Goal: Information Seeking & Learning: Find contact information

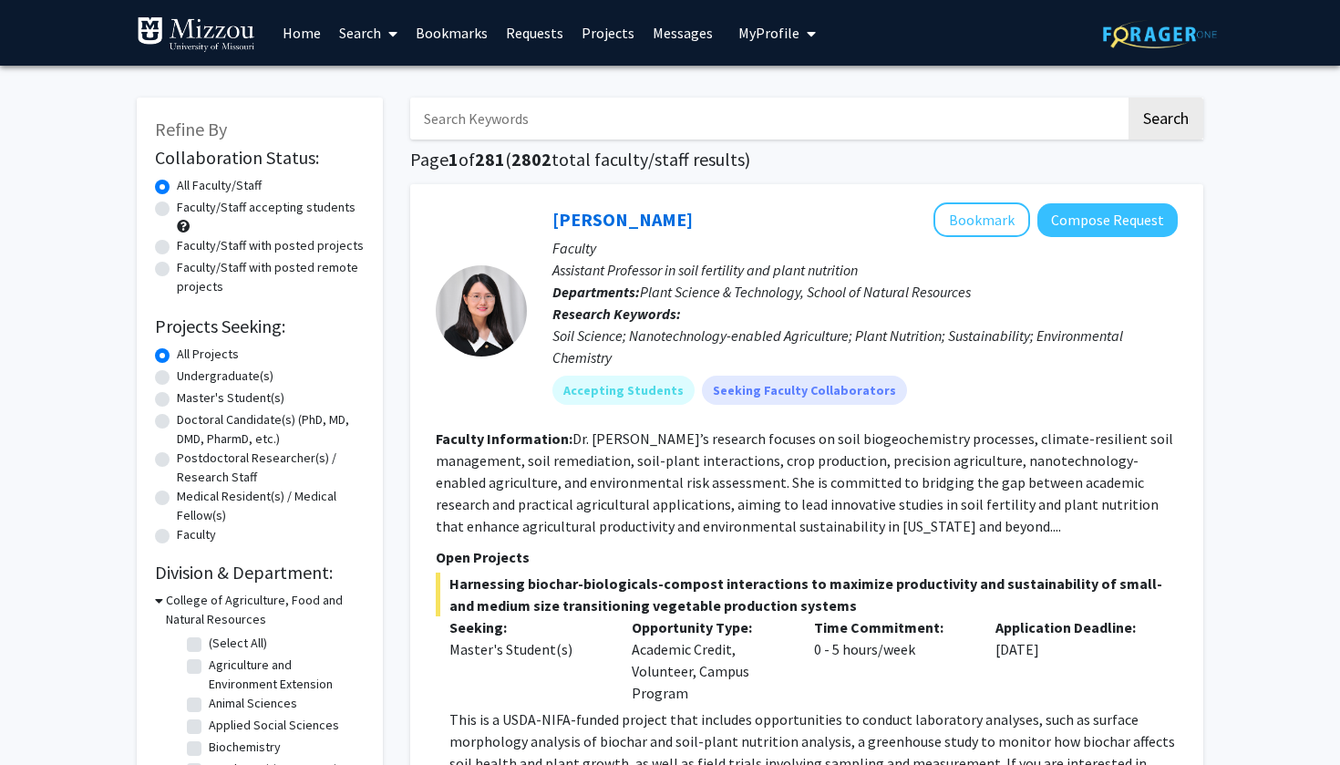
click at [545, 32] on link "Requests" at bounding box center [535, 33] width 76 height 64
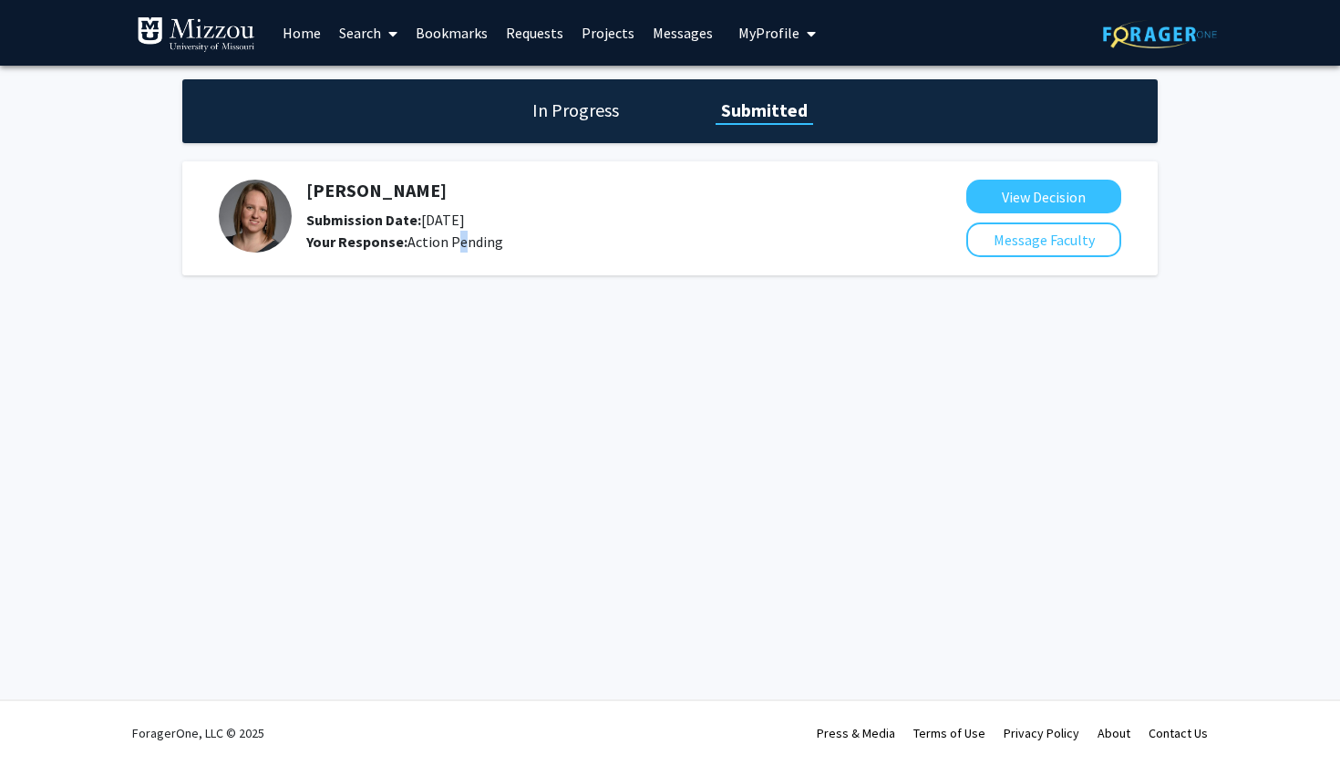
click at [453, 252] on div "Your Response: Action Pending" at bounding box center [588, 242] width 564 height 22
click at [1025, 197] on button "View Decision" at bounding box center [1044, 197] width 155 height 34
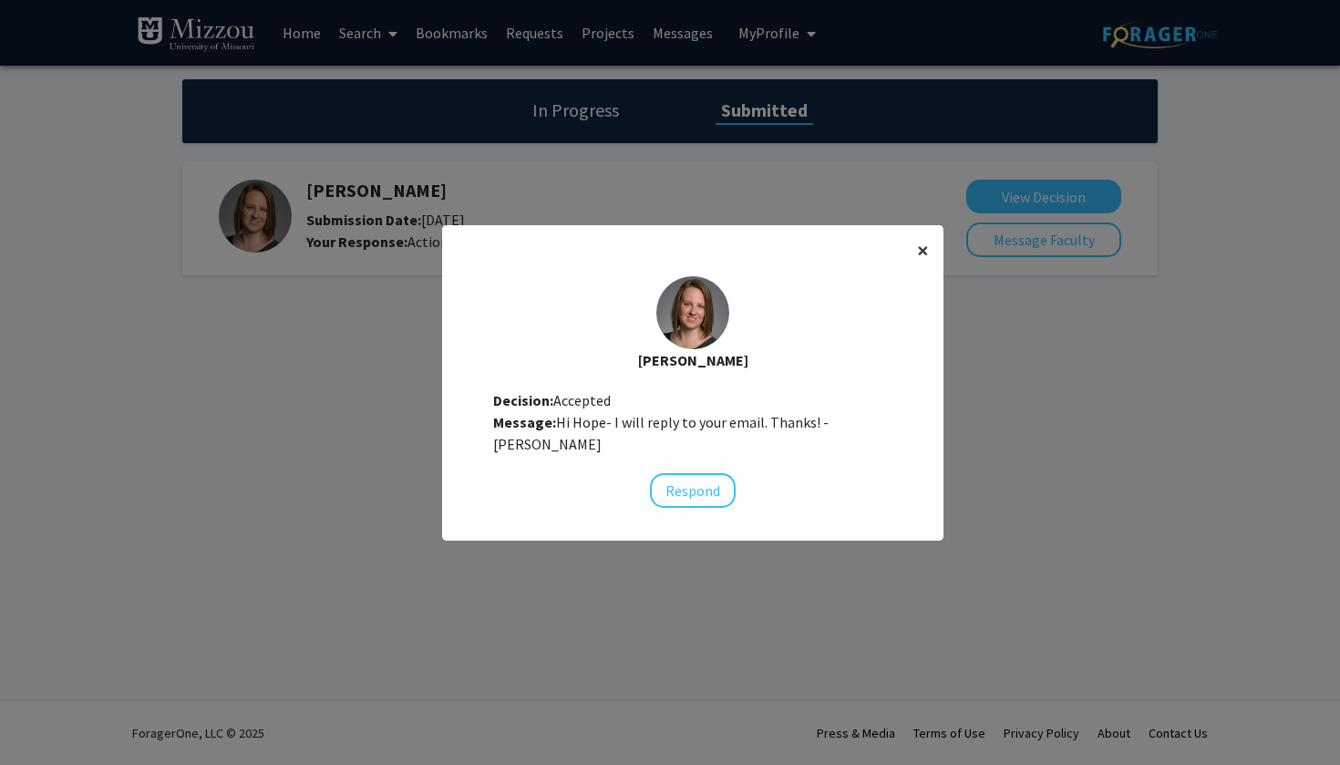
click at [923, 253] on span "×" at bounding box center [923, 250] width 12 height 28
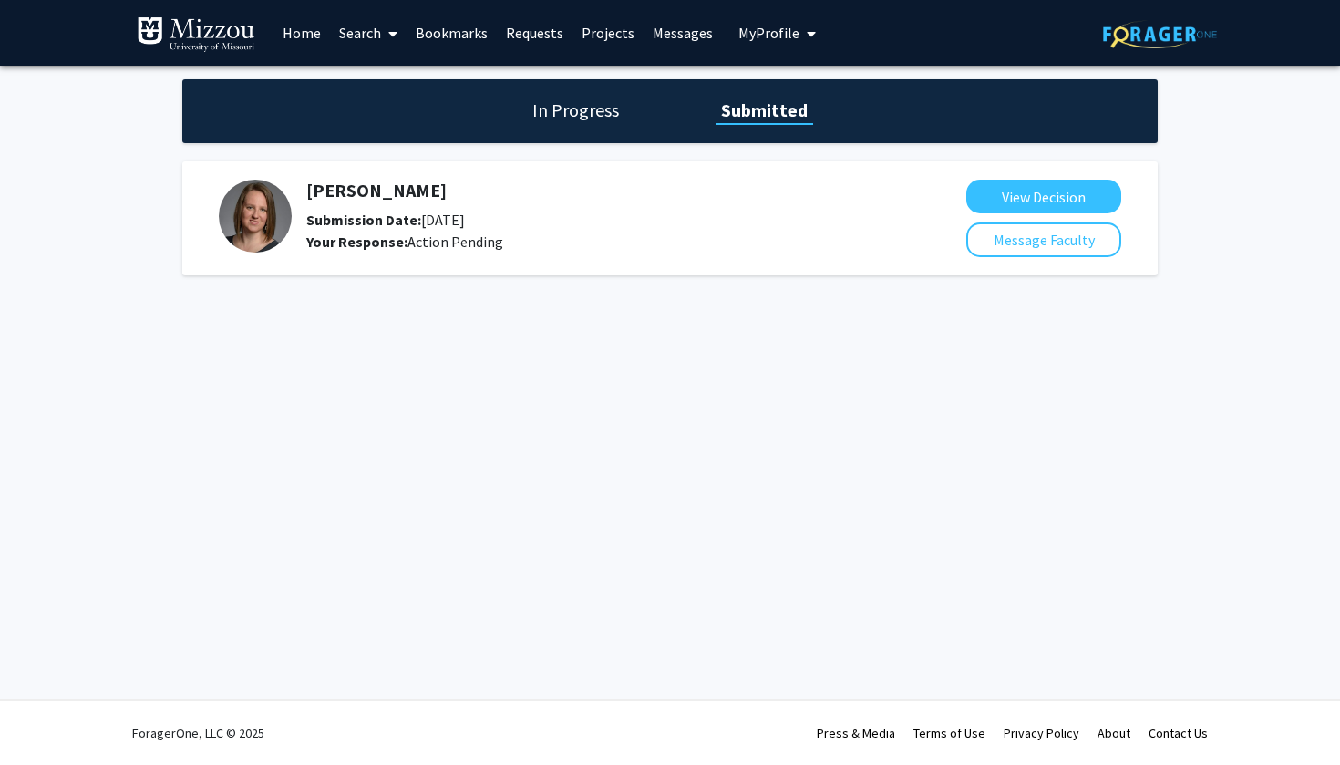
click at [586, 108] on h1 "In Progress" at bounding box center [576, 111] width 98 height 26
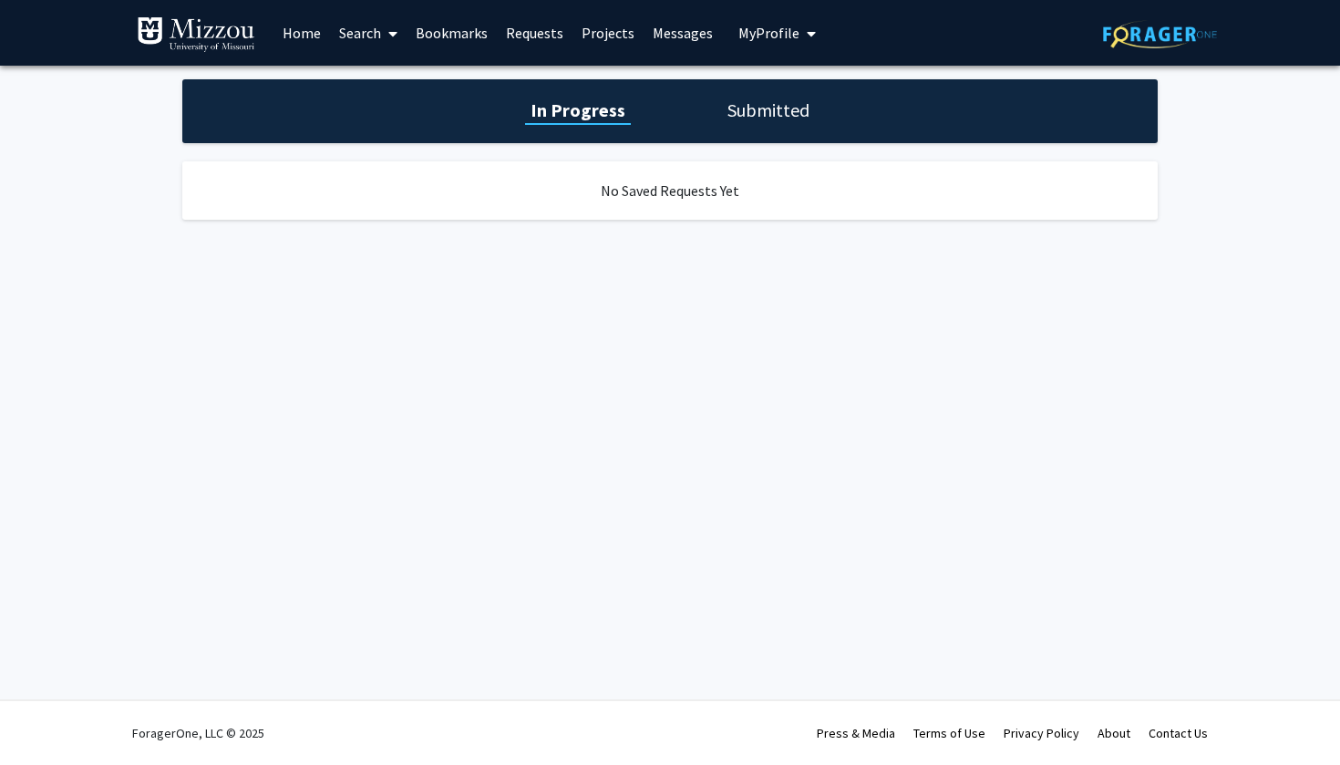
click at [466, 33] on link "Bookmarks" at bounding box center [452, 33] width 90 height 64
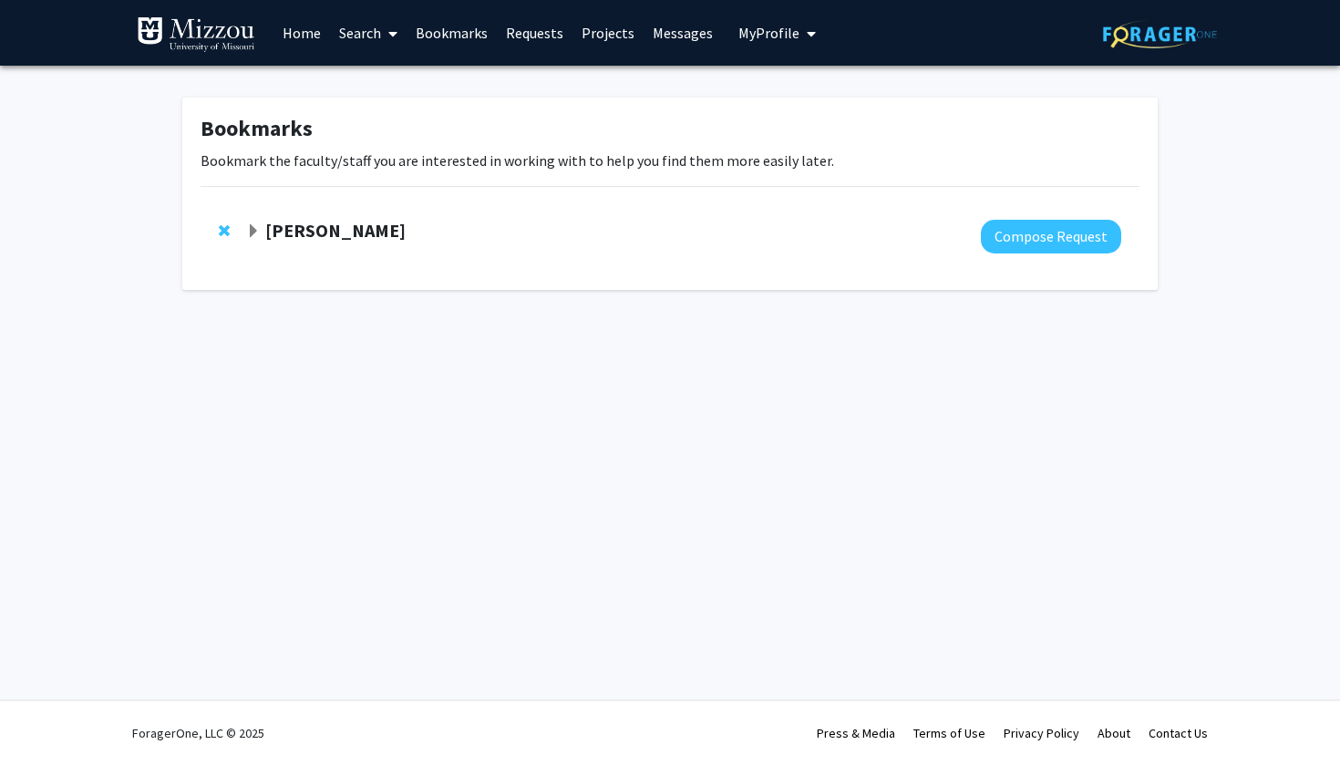
click at [333, 240] on strong "[PERSON_NAME]" at bounding box center [335, 230] width 140 height 23
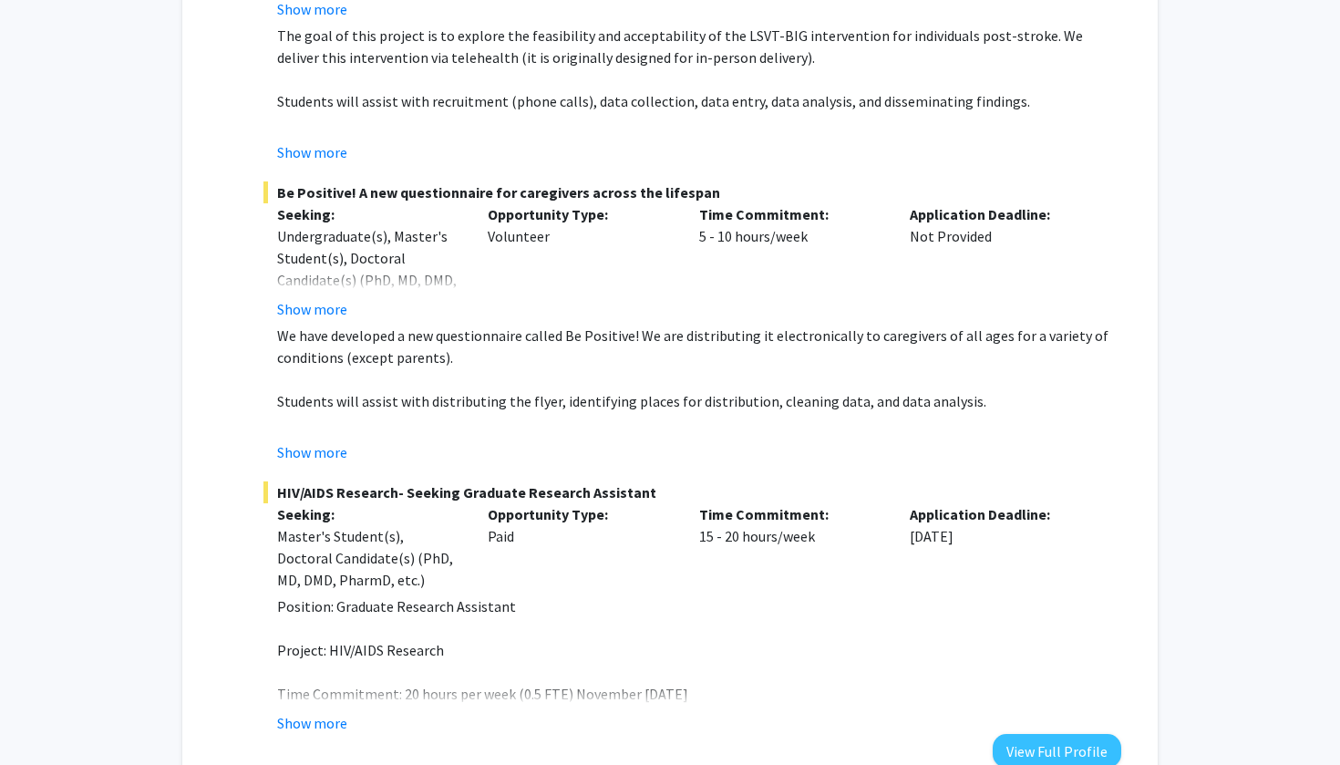
scroll to position [480, 0]
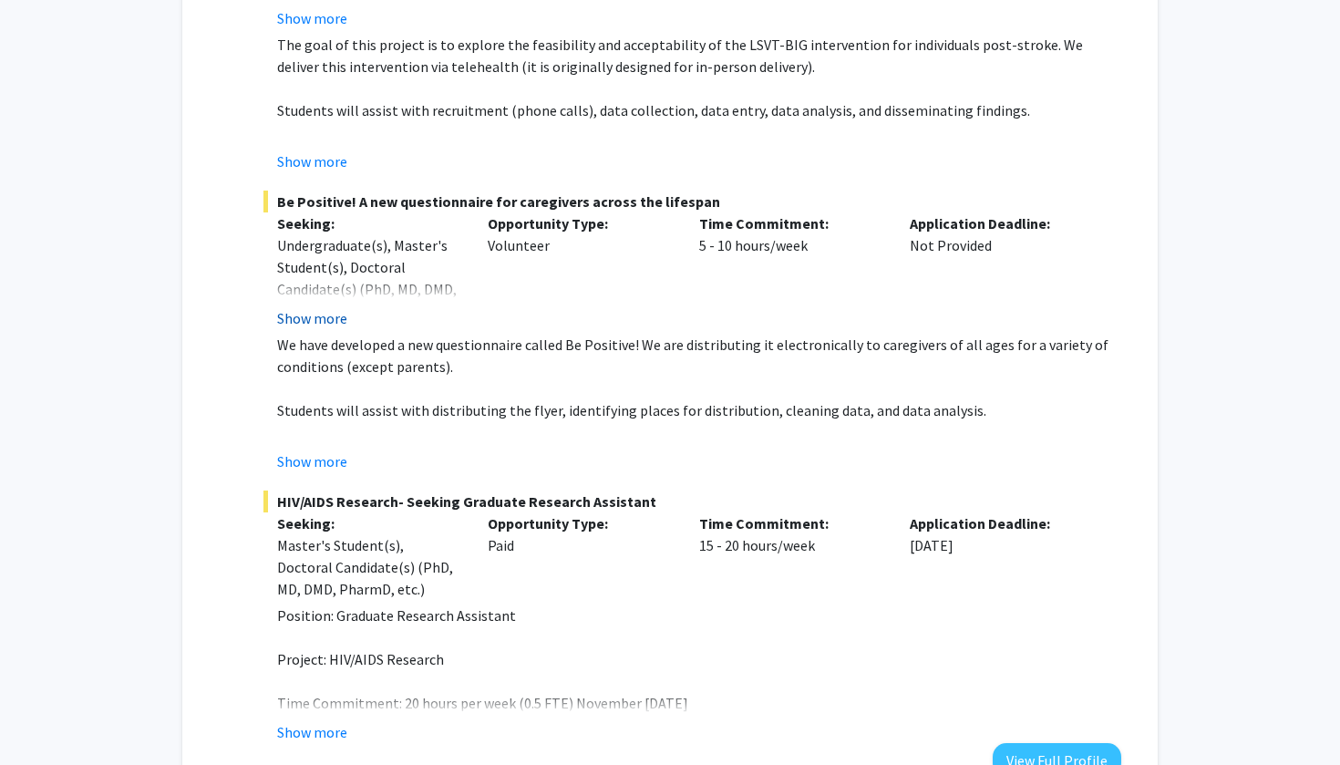
click at [330, 324] on button "Show more" at bounding box center [312, 318] width 70 height 22
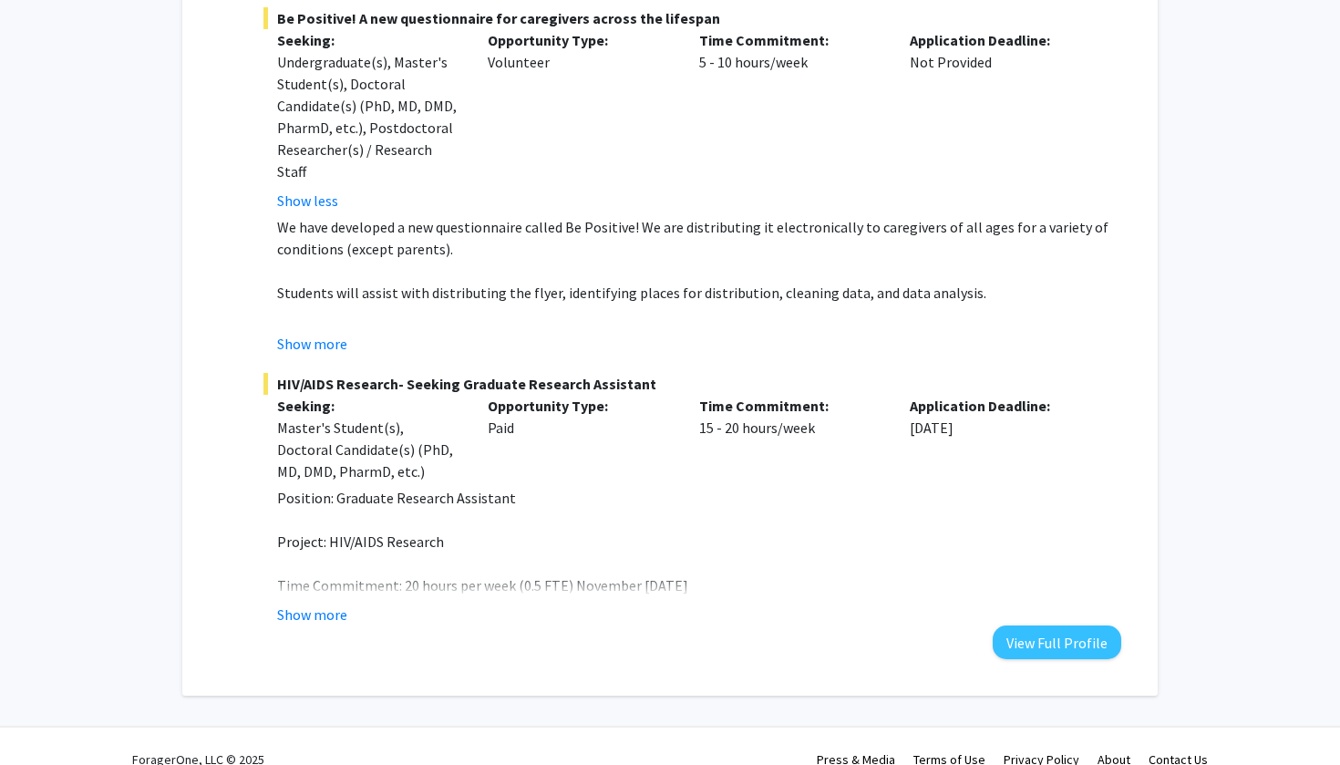
scroll to position [664, 0]
click at [336, 603] on button "Show more" at bounding box center [312, 614] width 70 height 22
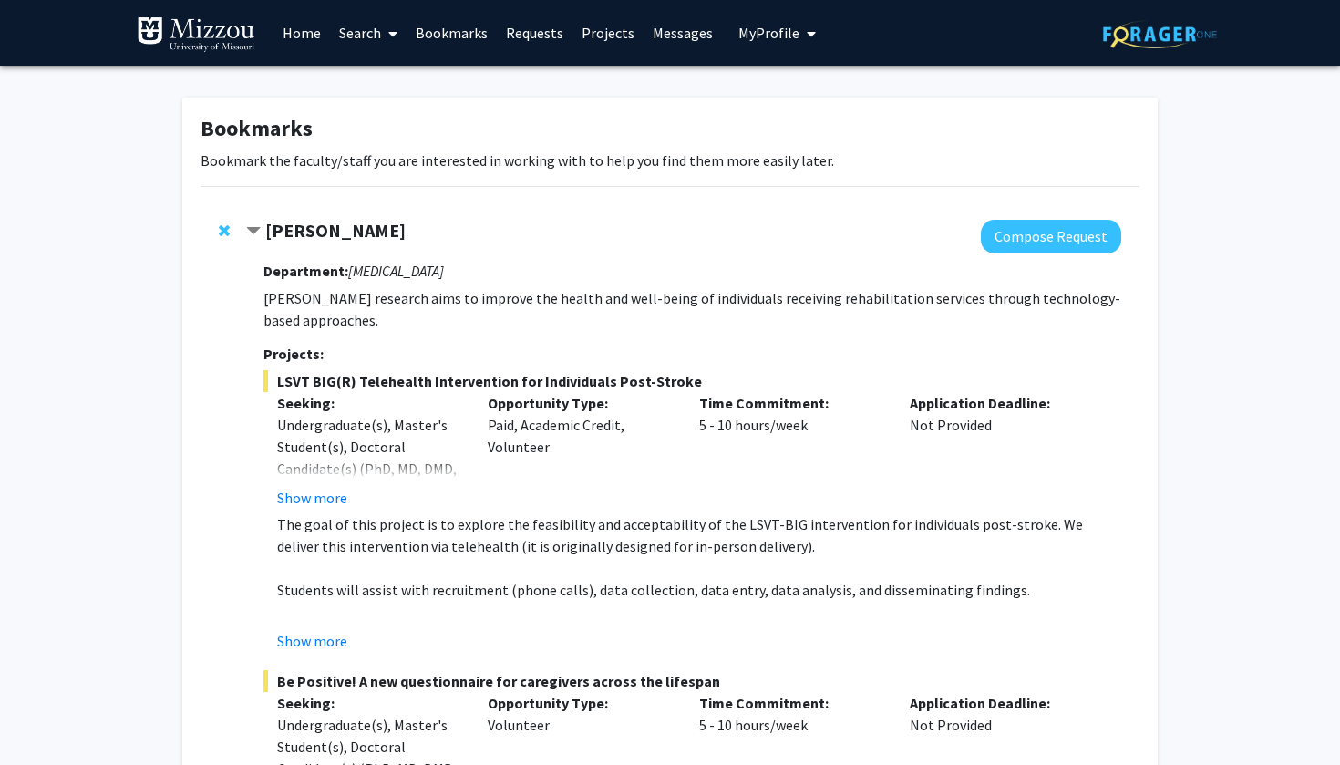
scroll to position [0, 0]
click at [334, 500] on button "Show more" at bounding box center [312, 498] width 70 height 22
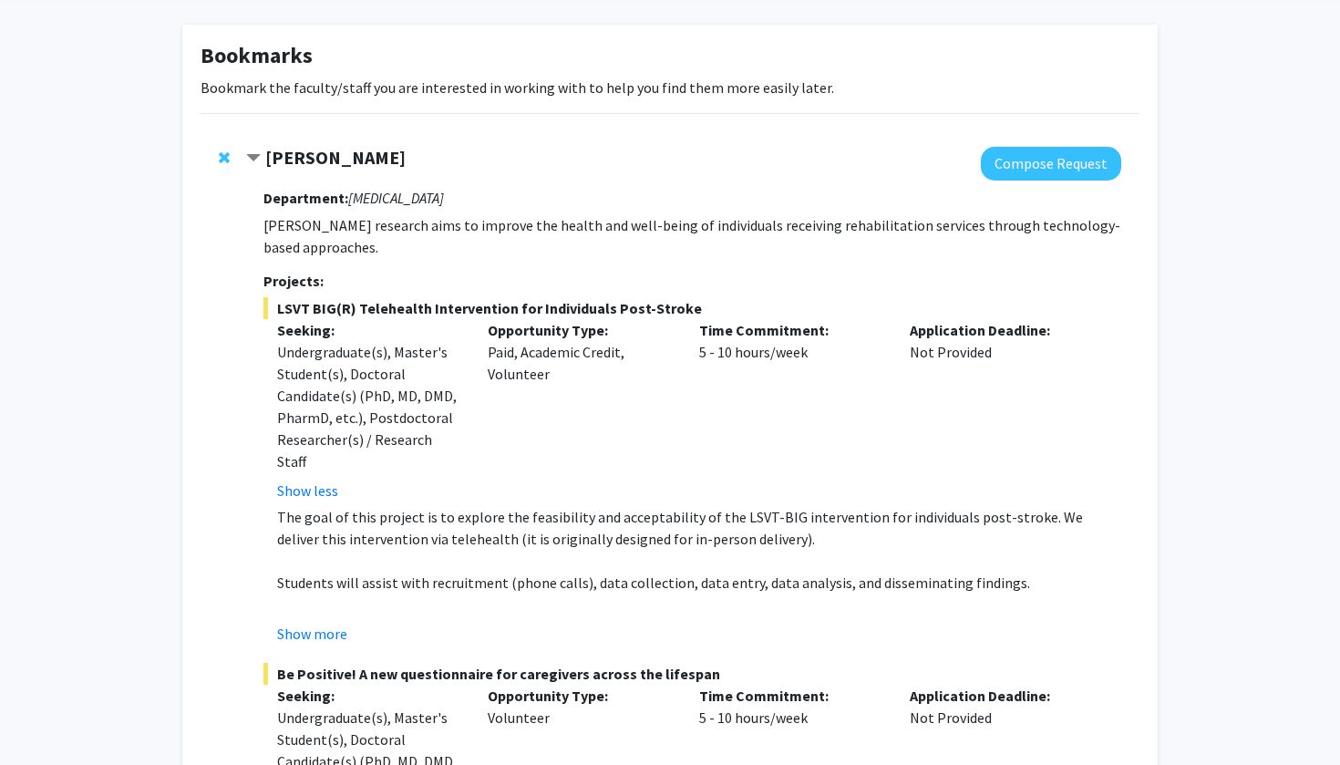
scroll to position [73, 0]
click at [326, 623] on button "Show more" at bounding box center [312, 634] width 70 height 22
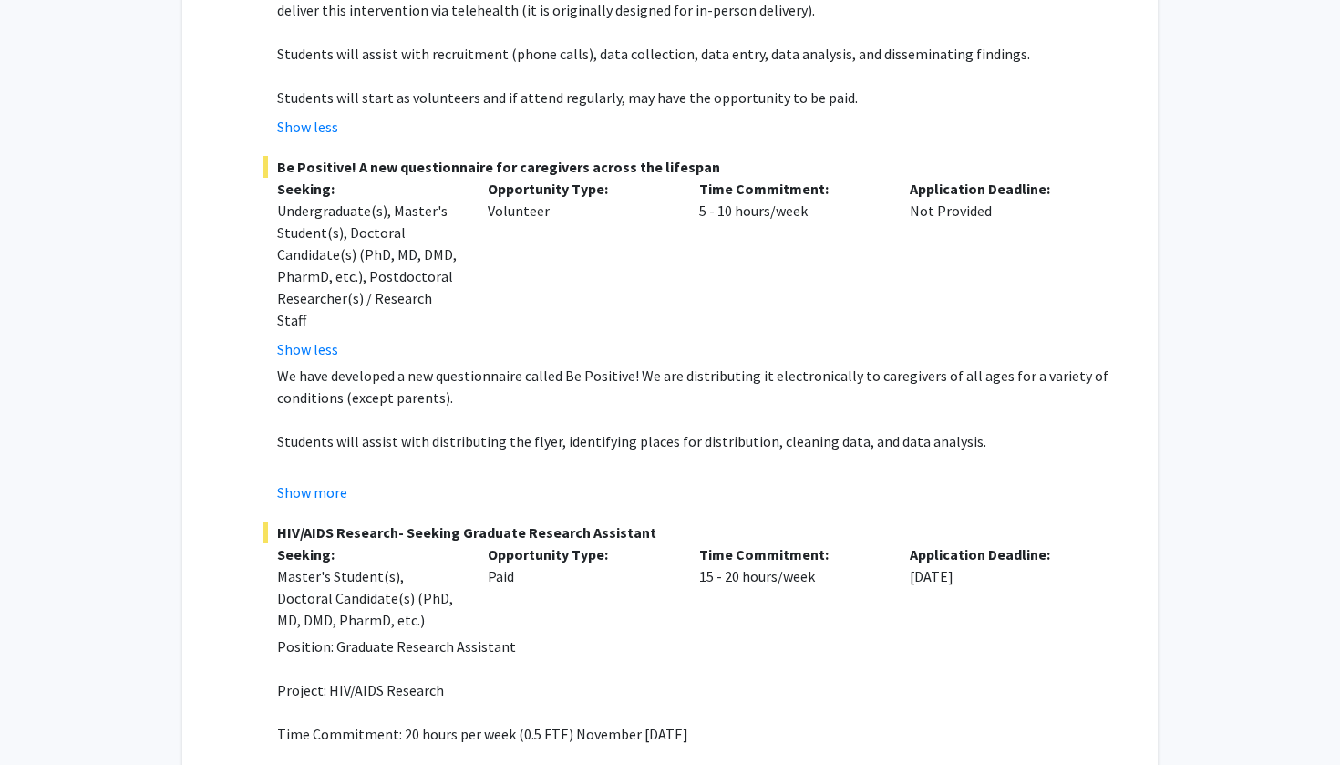
scroll to position [630, 0]
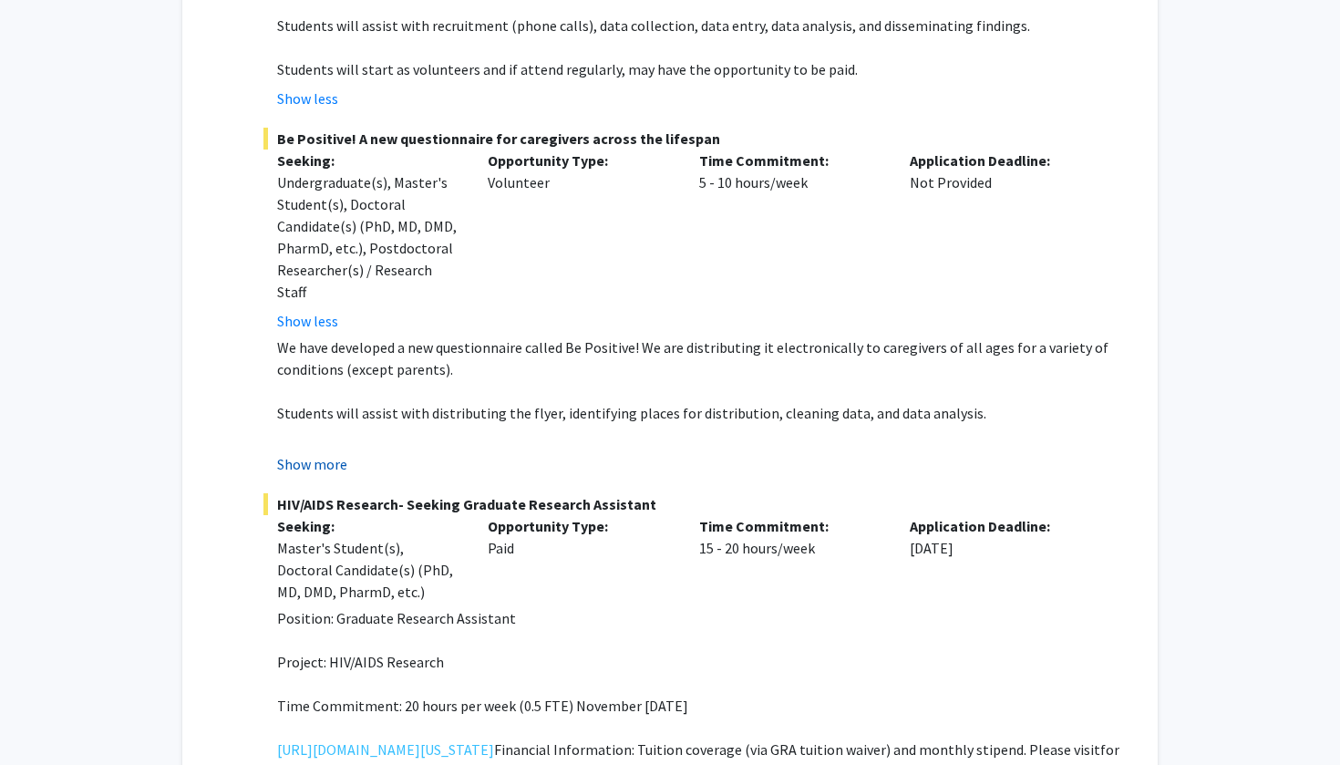
click at [331, 453] on button "Show more" at bounding box center [312, 464] width 70 height 22
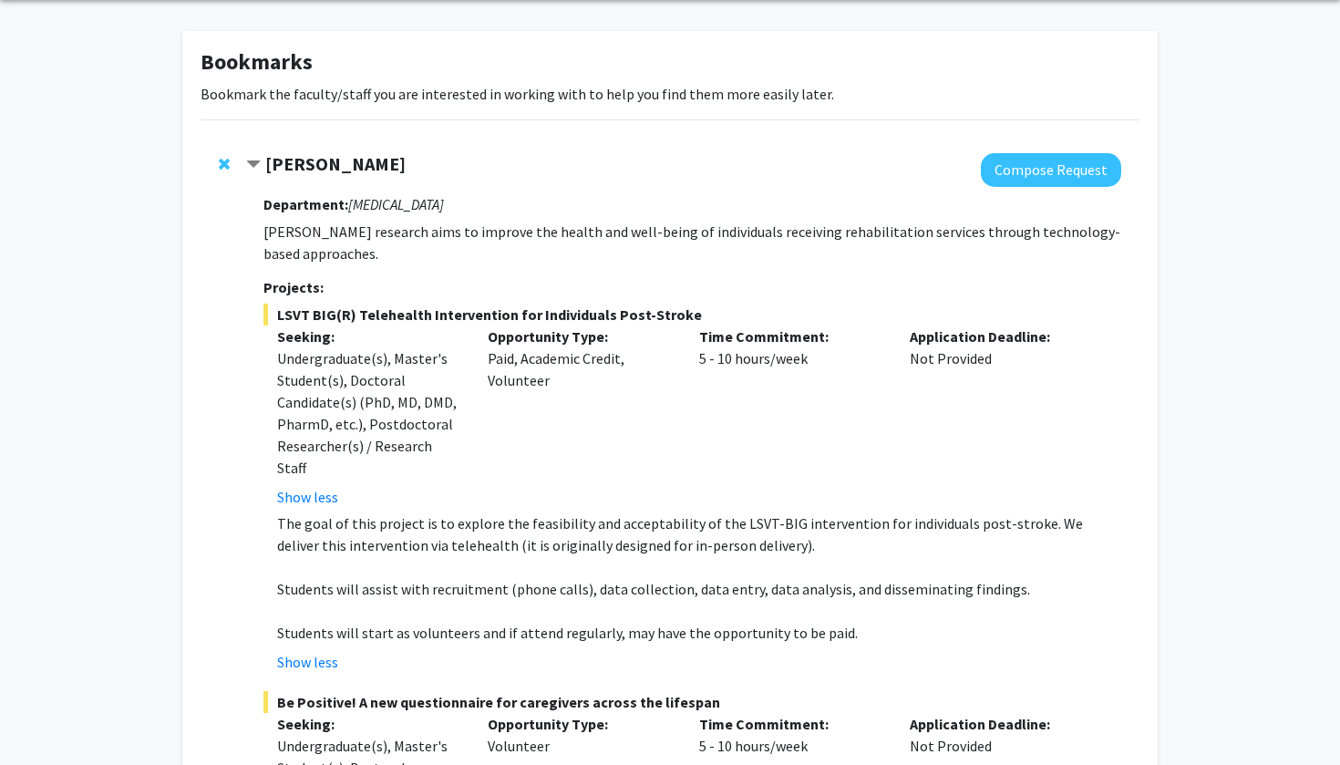
scroll to position [50, 0]
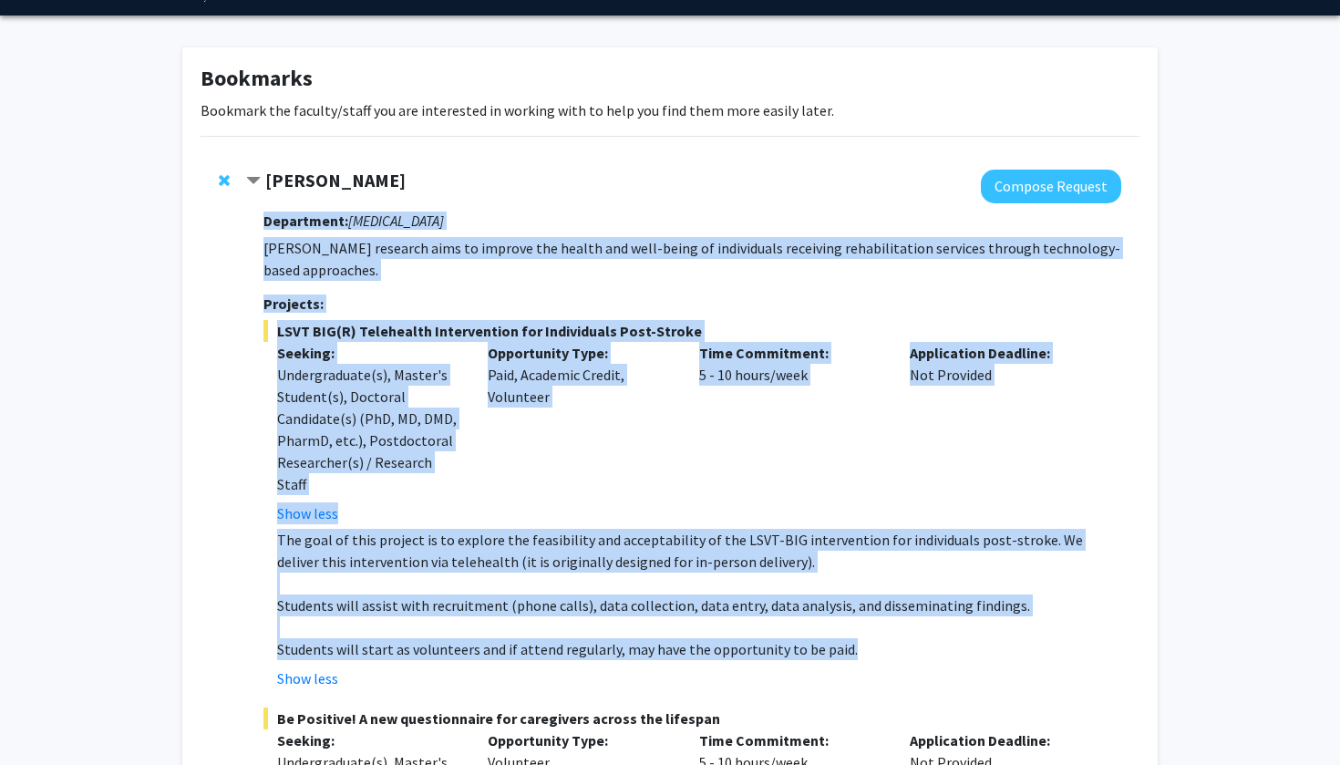
drag, startPoint x: 841, startPoint y: 627, endPoint x: 255, endPoint y: 211, distance: 718.6
copy div "Department: [MEDICAL_DATA] [PERSON_NAME] research aims to improve the health an…"
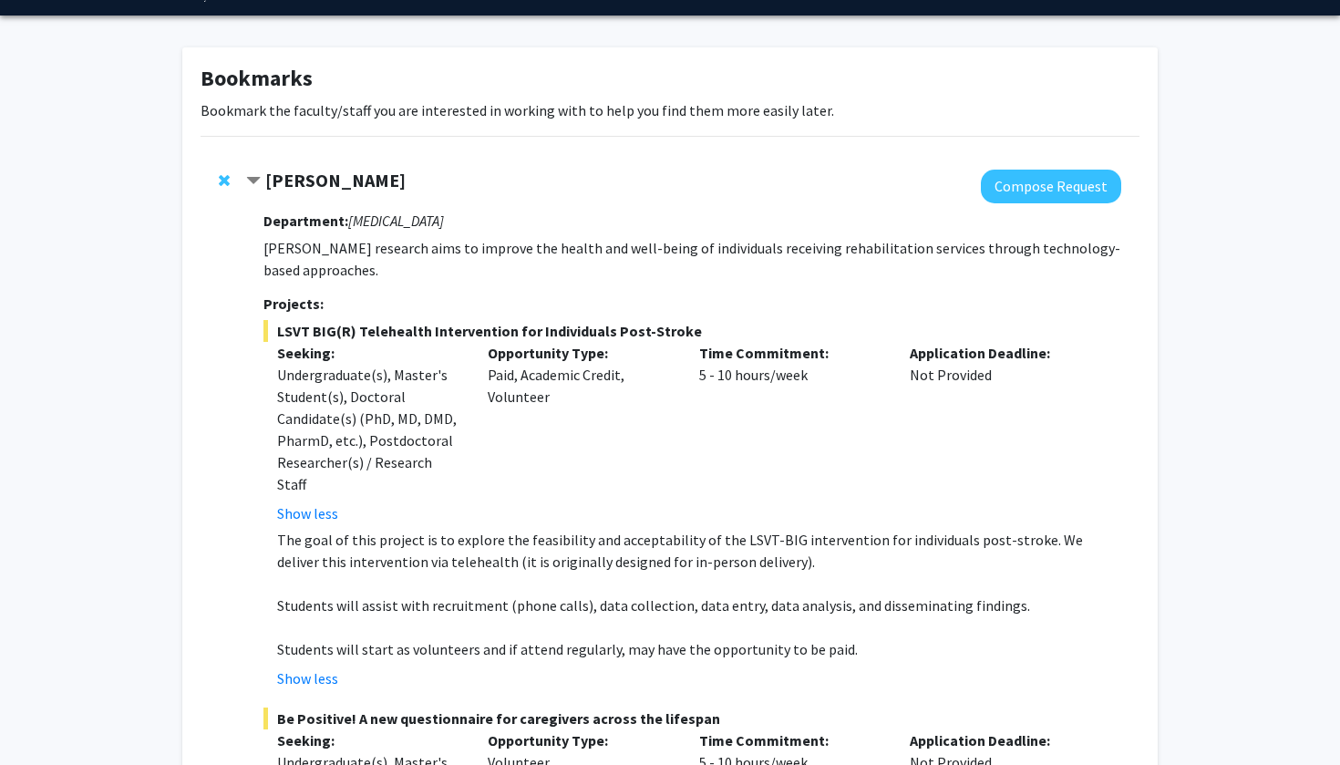
click at [685, 176] on div at bounding box center [683, 187] width 875 height 34
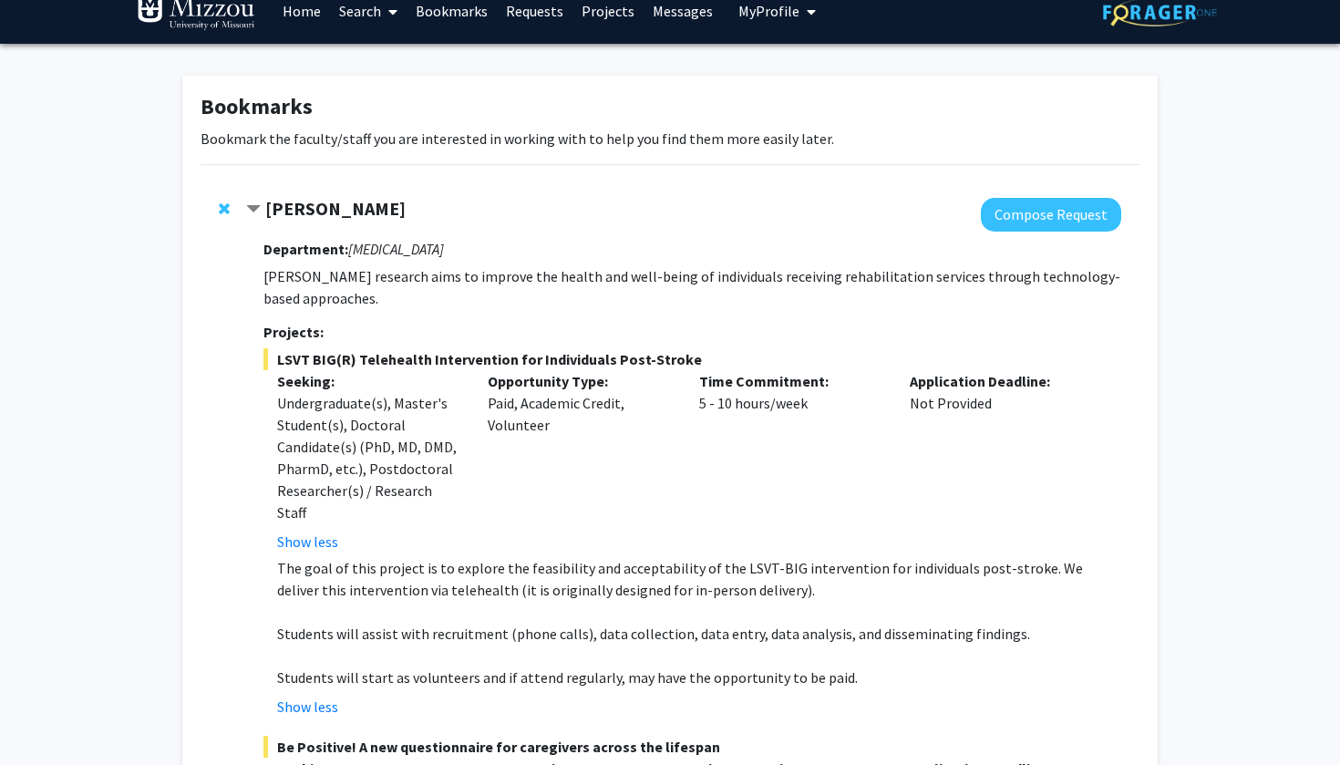
scroll to position [0, 0]
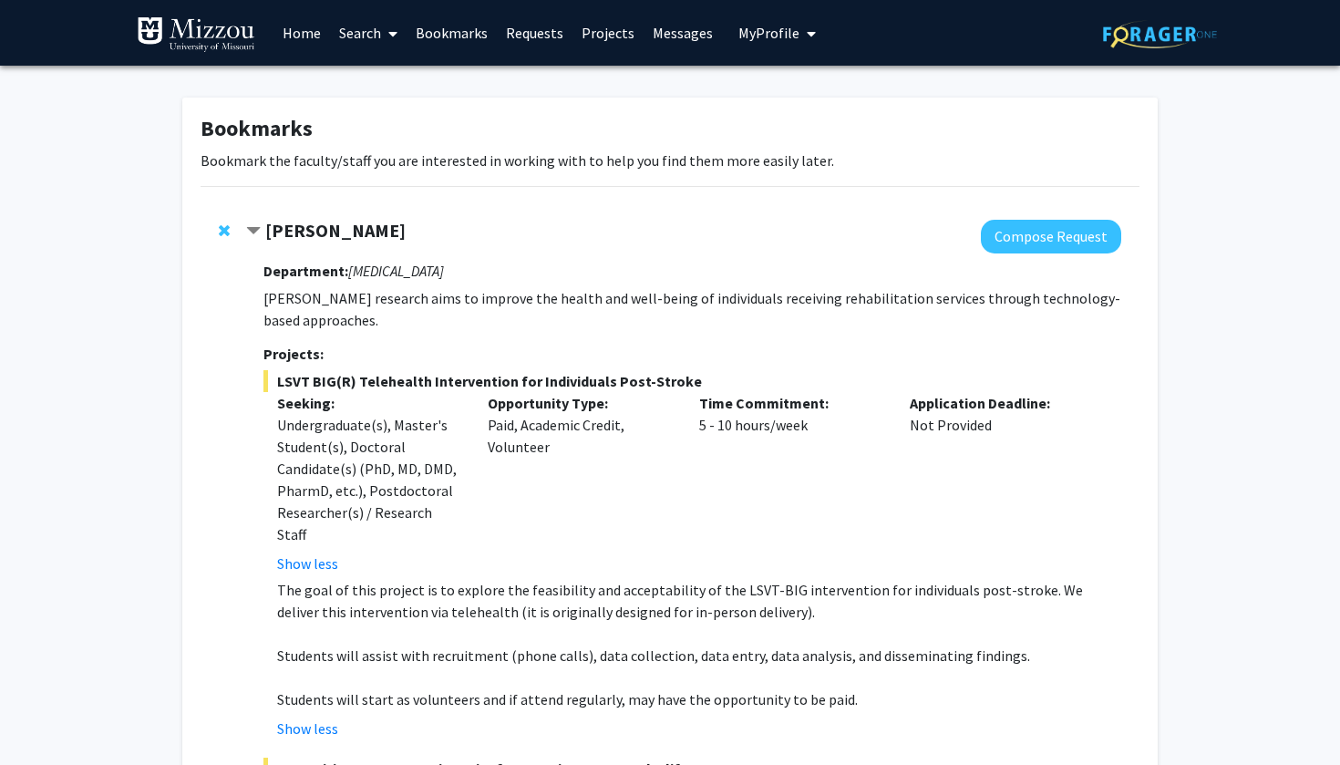
click at [352, 234] on strong "[PERSON_NAME]" at bounding box center [335, 230] width 140 height 23
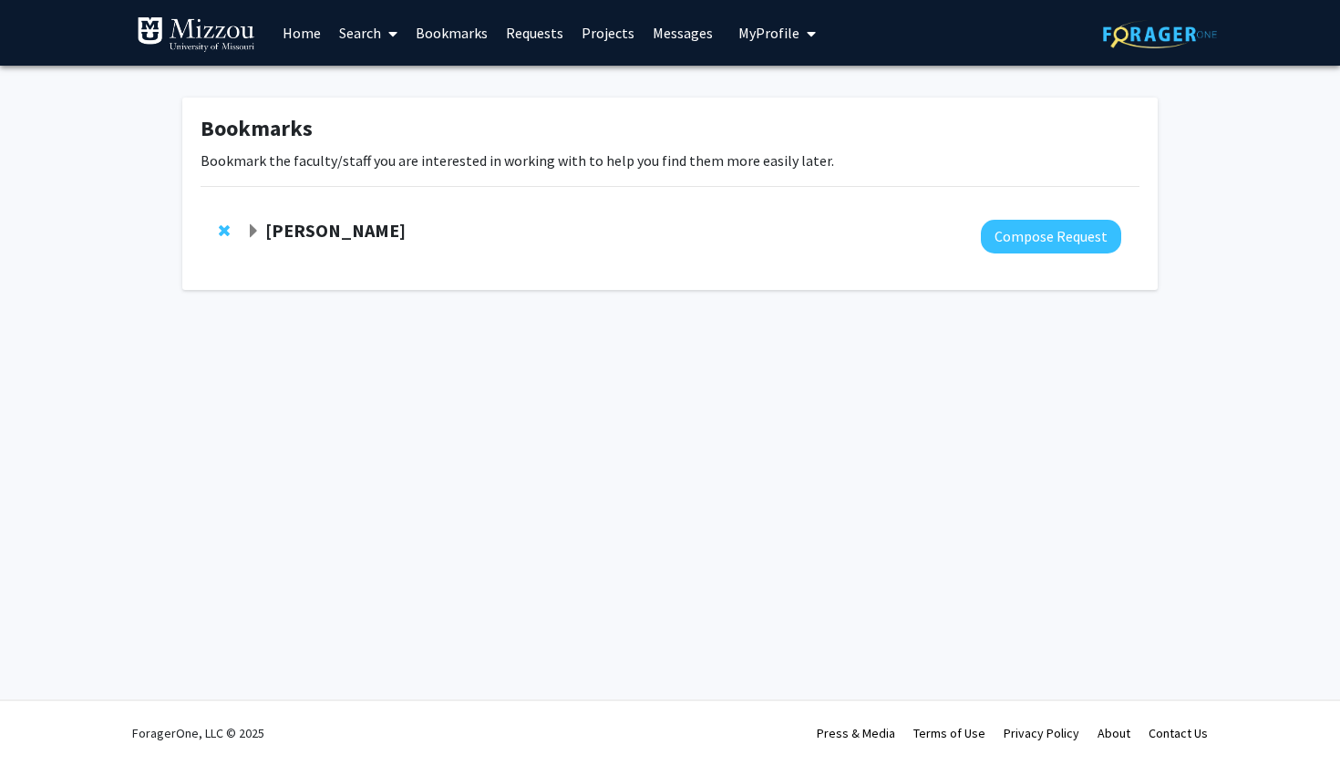
click at [352, 234] on strong "[PERSON_NAME]" at bounding box center [335, 230] width 140 height 23
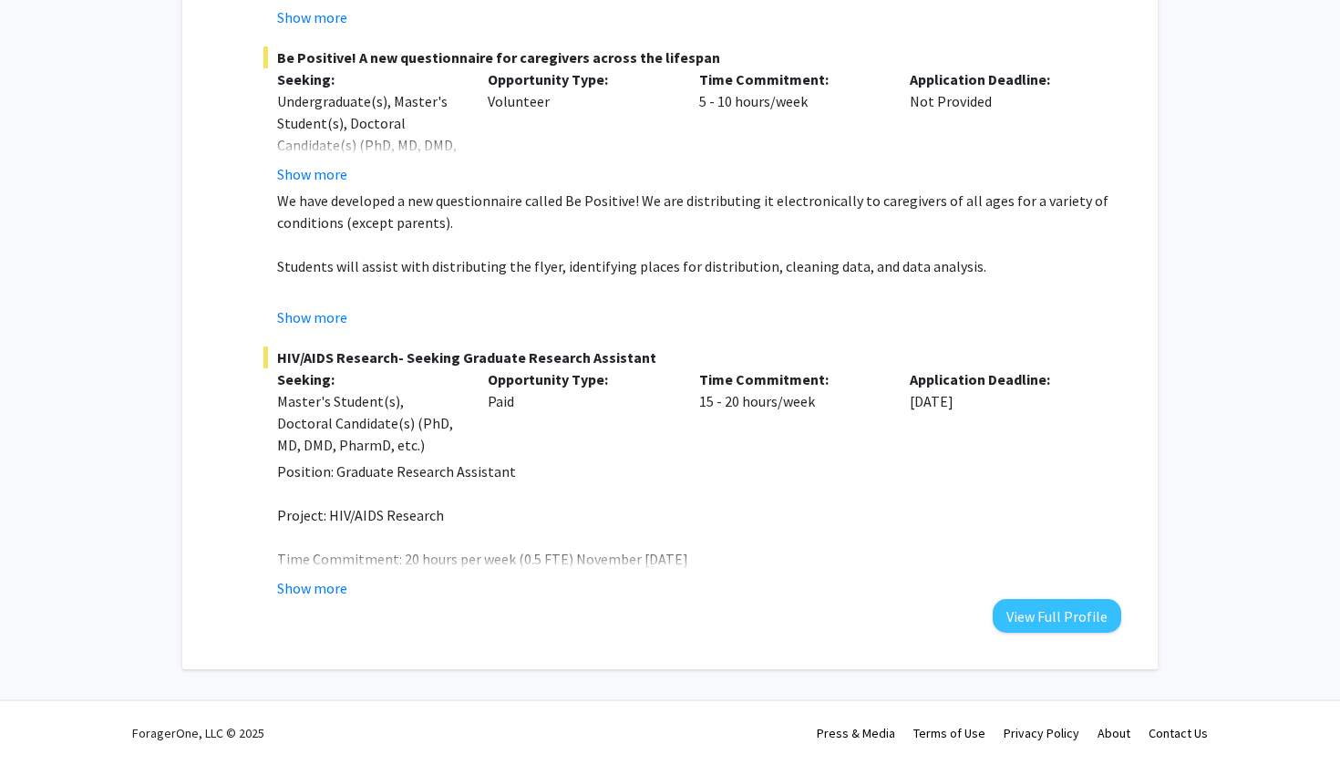
scroll to position [626, 0]
click at [1043, 626] on button "View Full Profile" at bounding box center [1057, 616] width 129 height 34
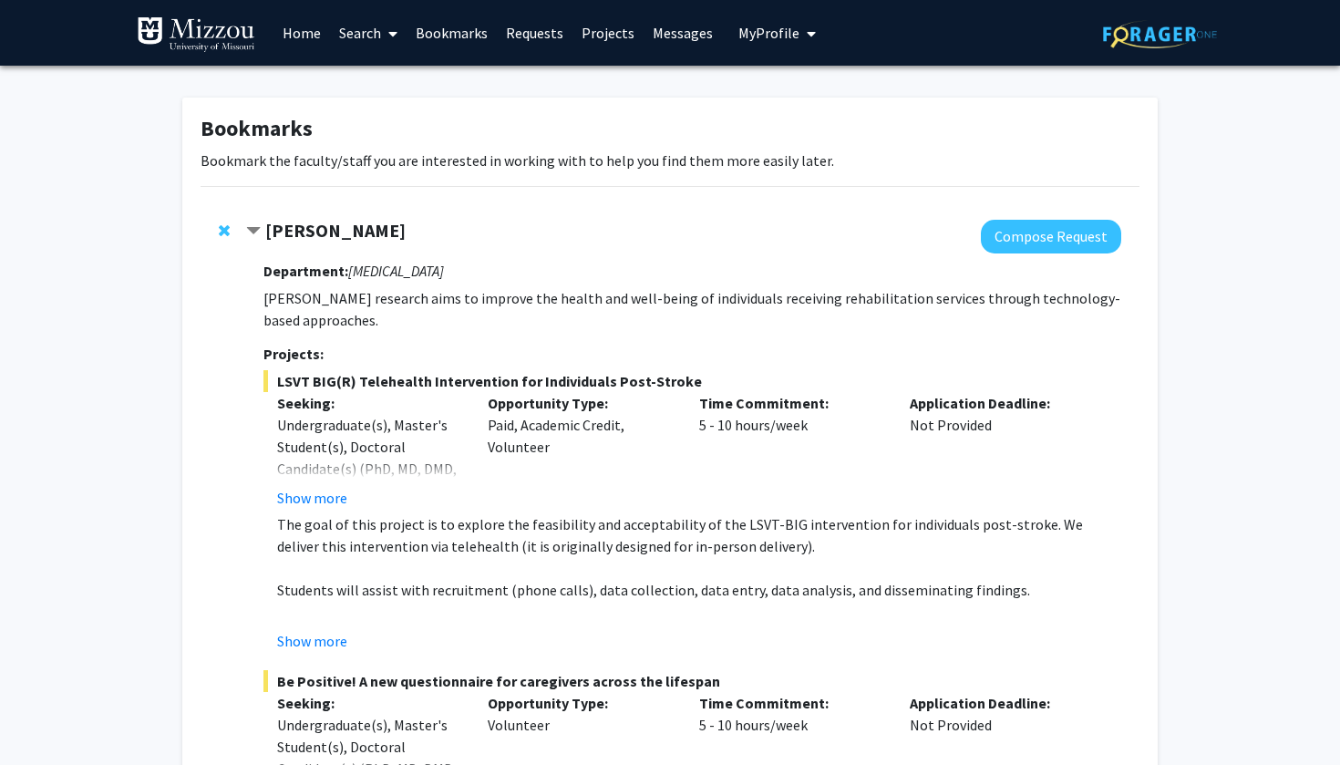
scroll to position [0, 0]
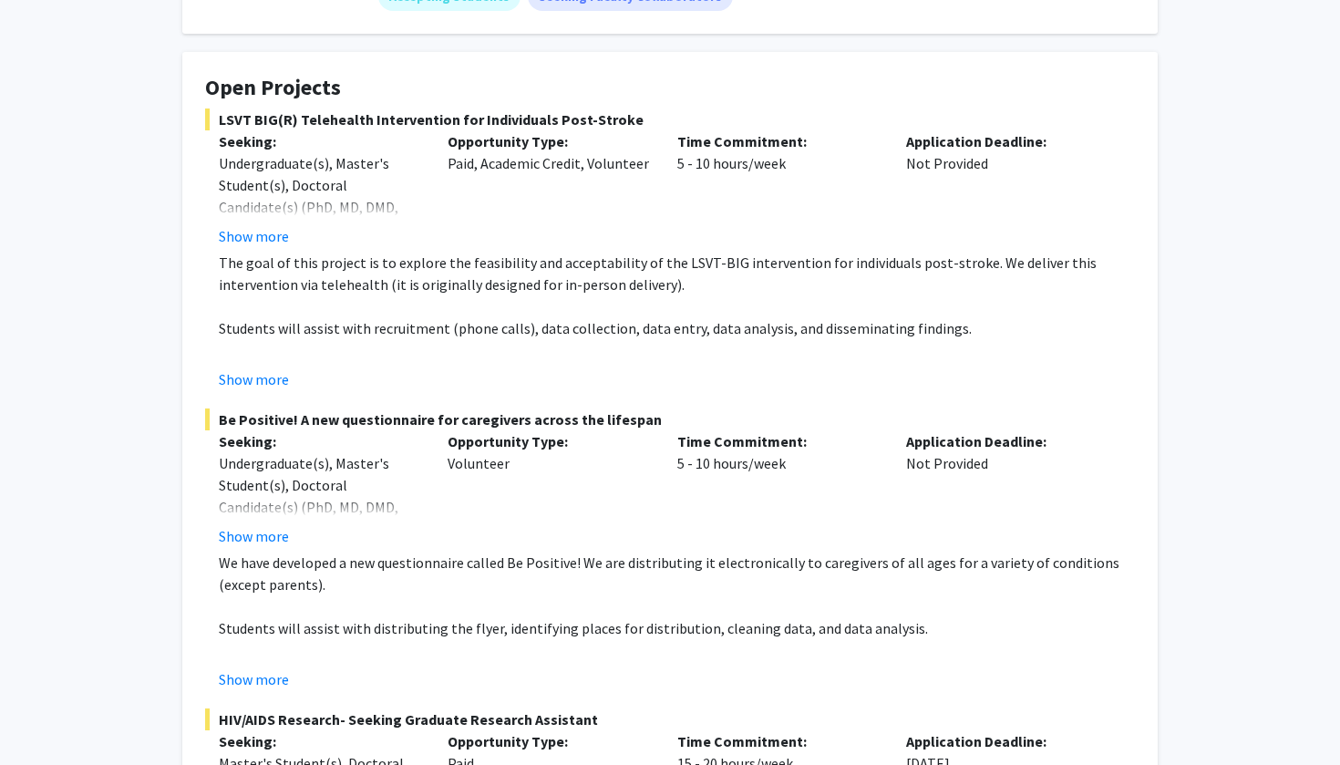
scroll to position [302, 0]
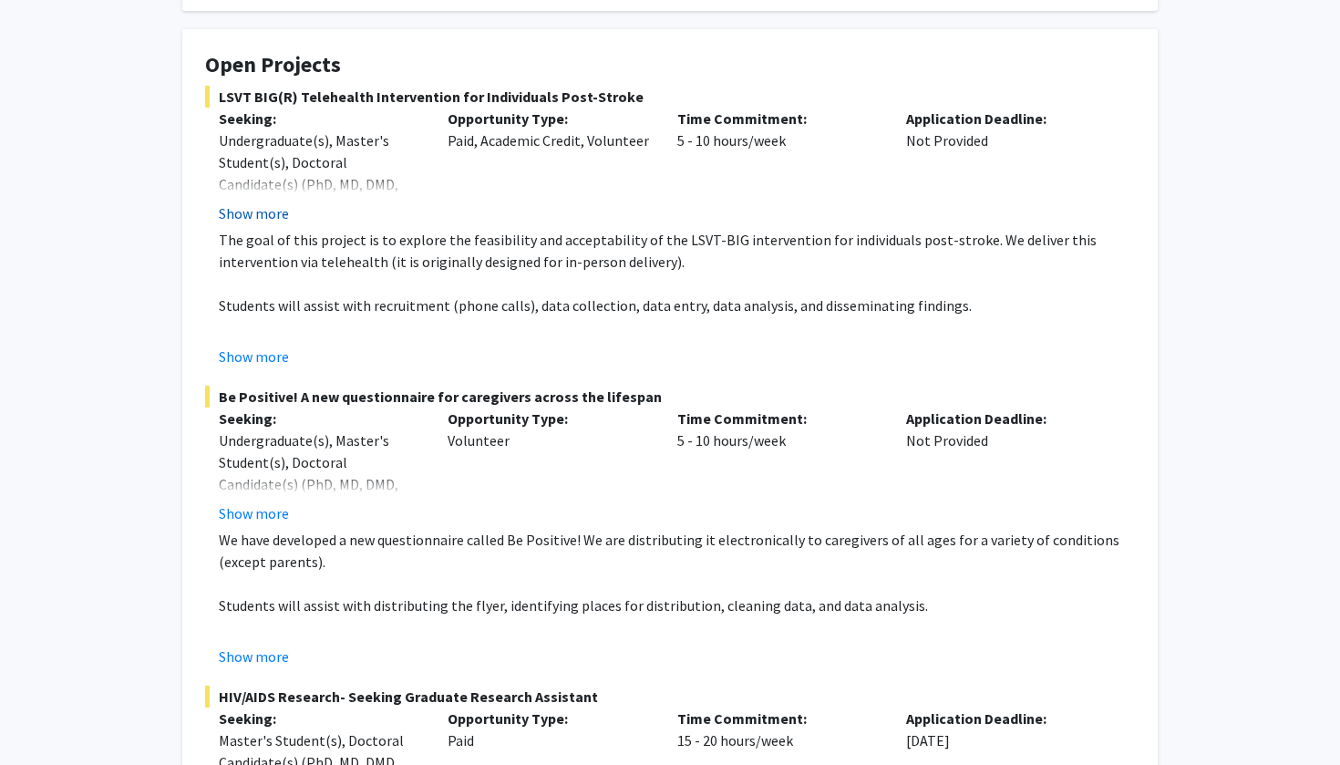
click at [274, 214] on button "Show more" at bounding box center [254, 213] width 70 height 22
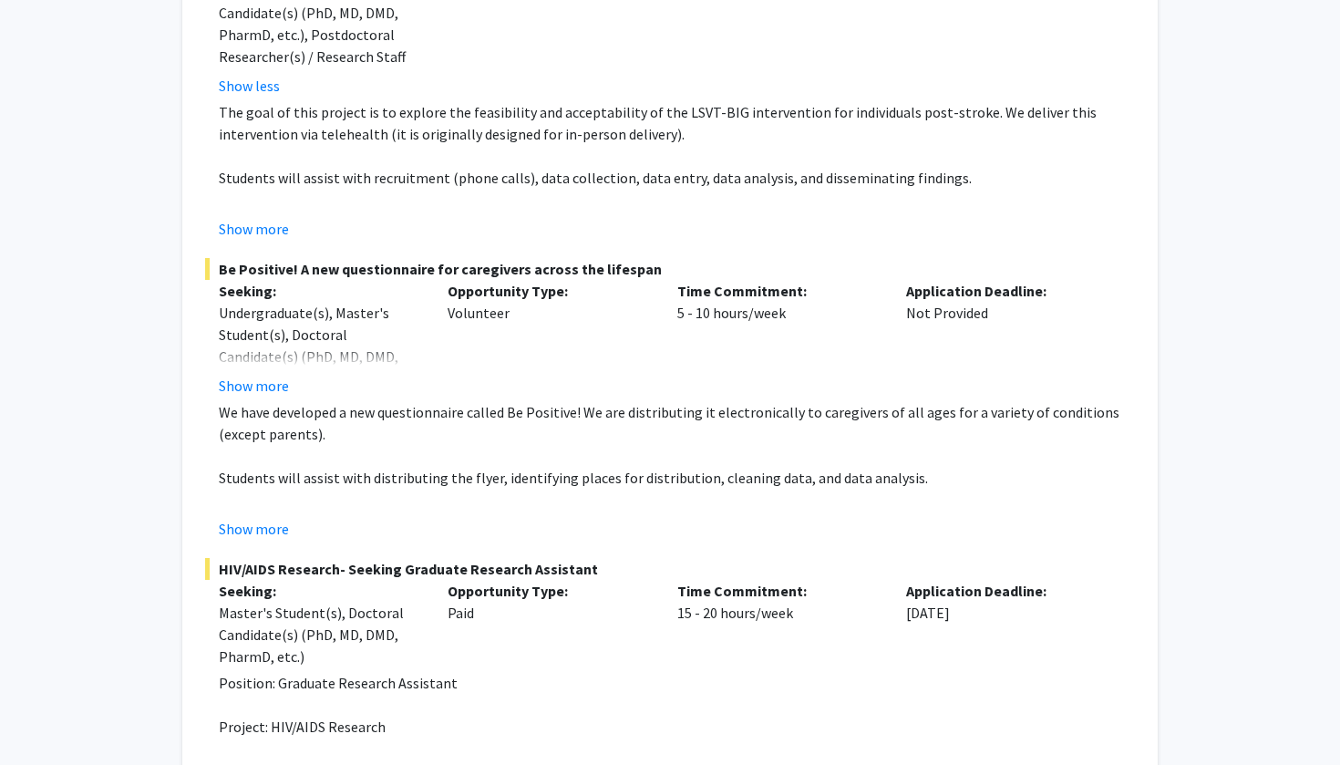
scroll to position [475, 0]
click at [271, 388] on button "Show more" at bounding box center [254, 384] width 70 height 22
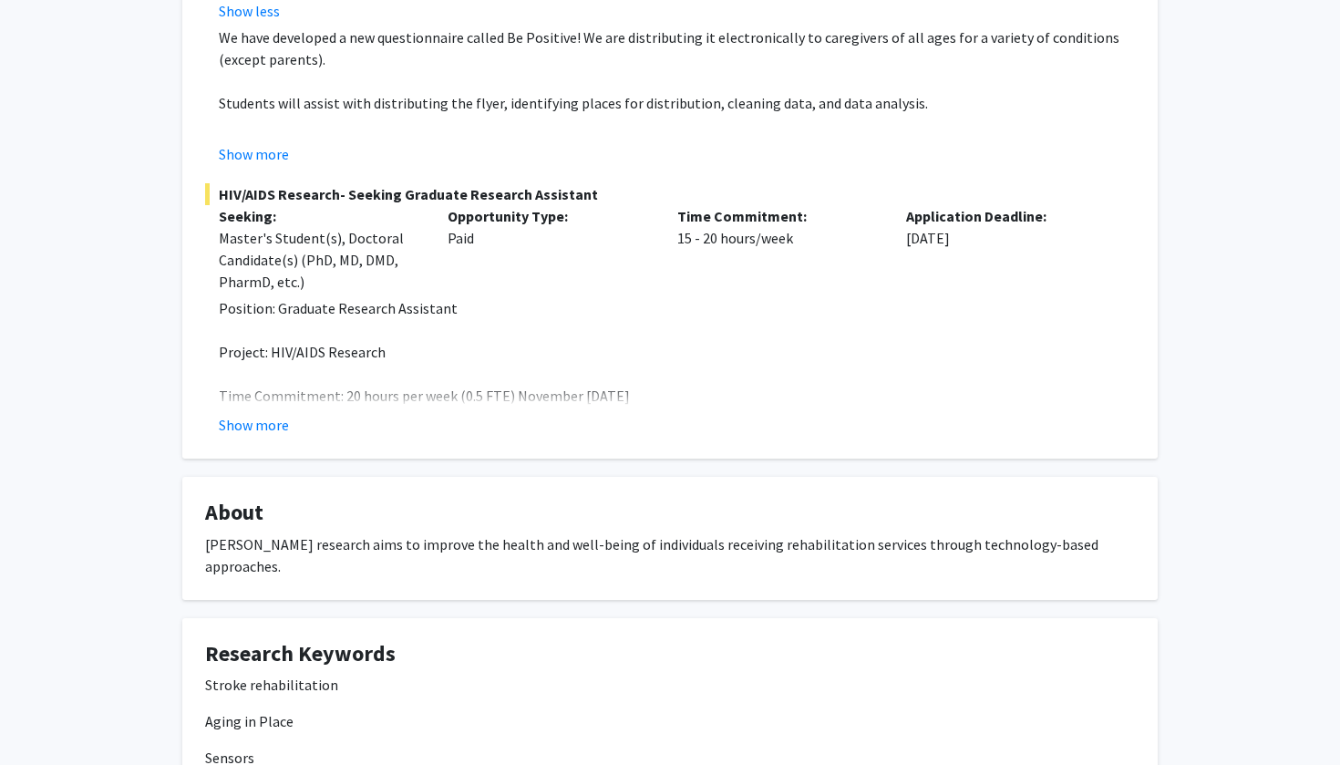
scroll to position [855, 0]
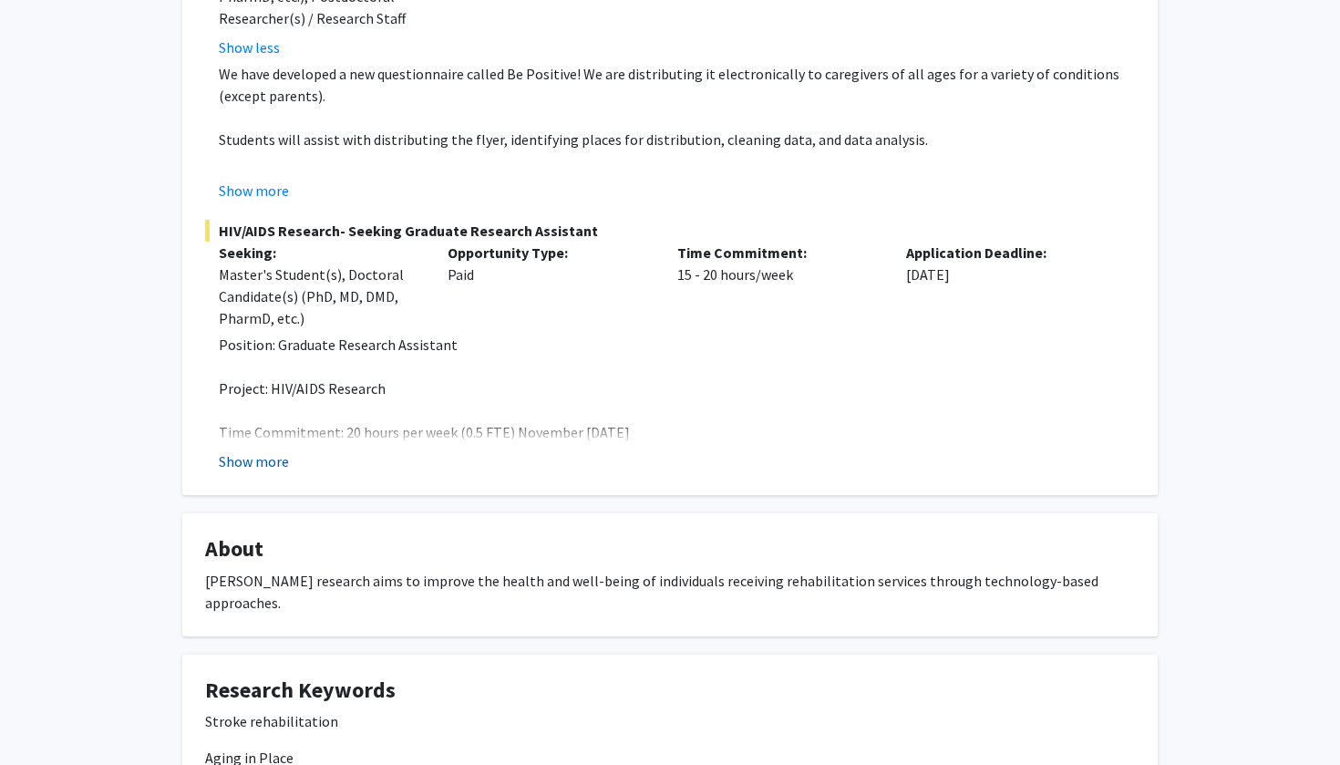
click at [277, 466] on button "Show more" at bounding box center [254, 461] width 70 height 22
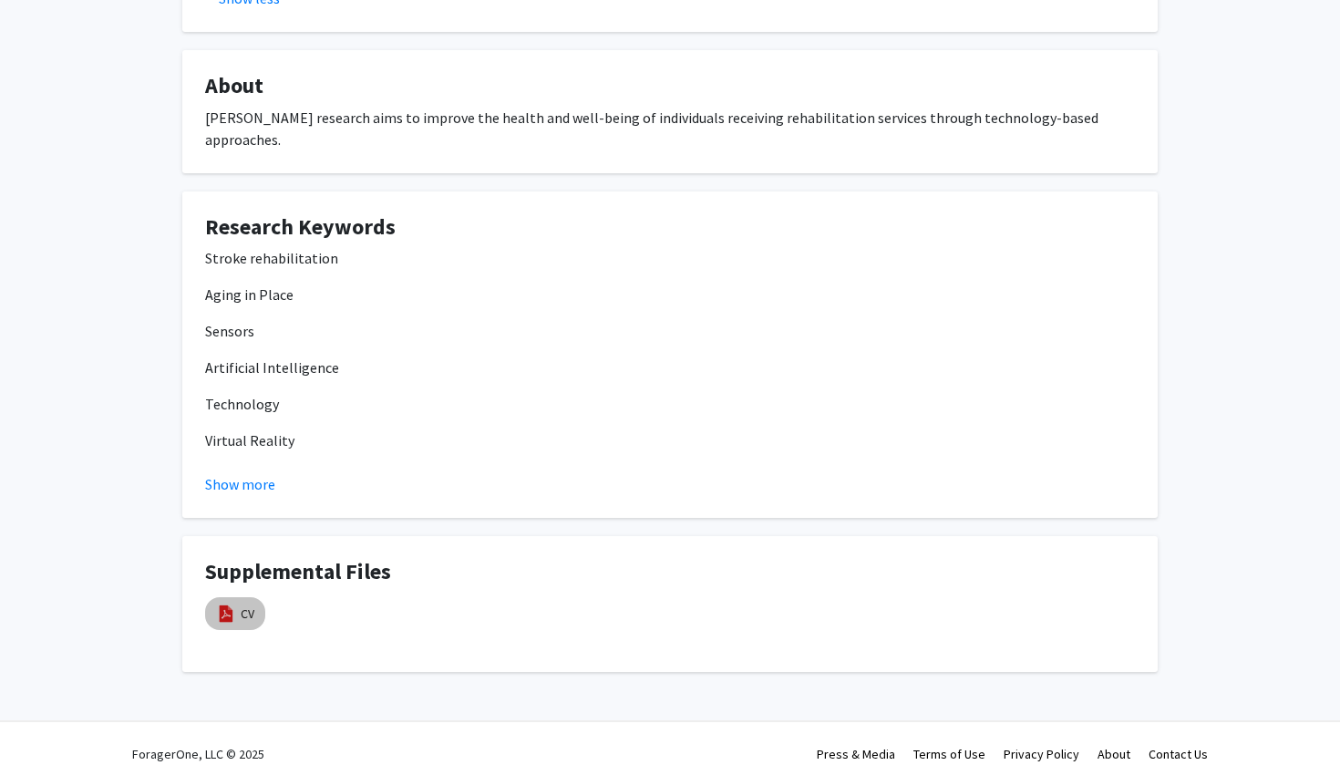
scroll to position [1558, 0]
click at [237, 603] on mat-chip "CV" at bounding box center [235, 614] width 60 height 33
click at [234, 605] on img at bounding box center [226, 615] width 20 height 20
click at [253, 605] on link "CV" at bounding box center [248, 614] width 14 height 19
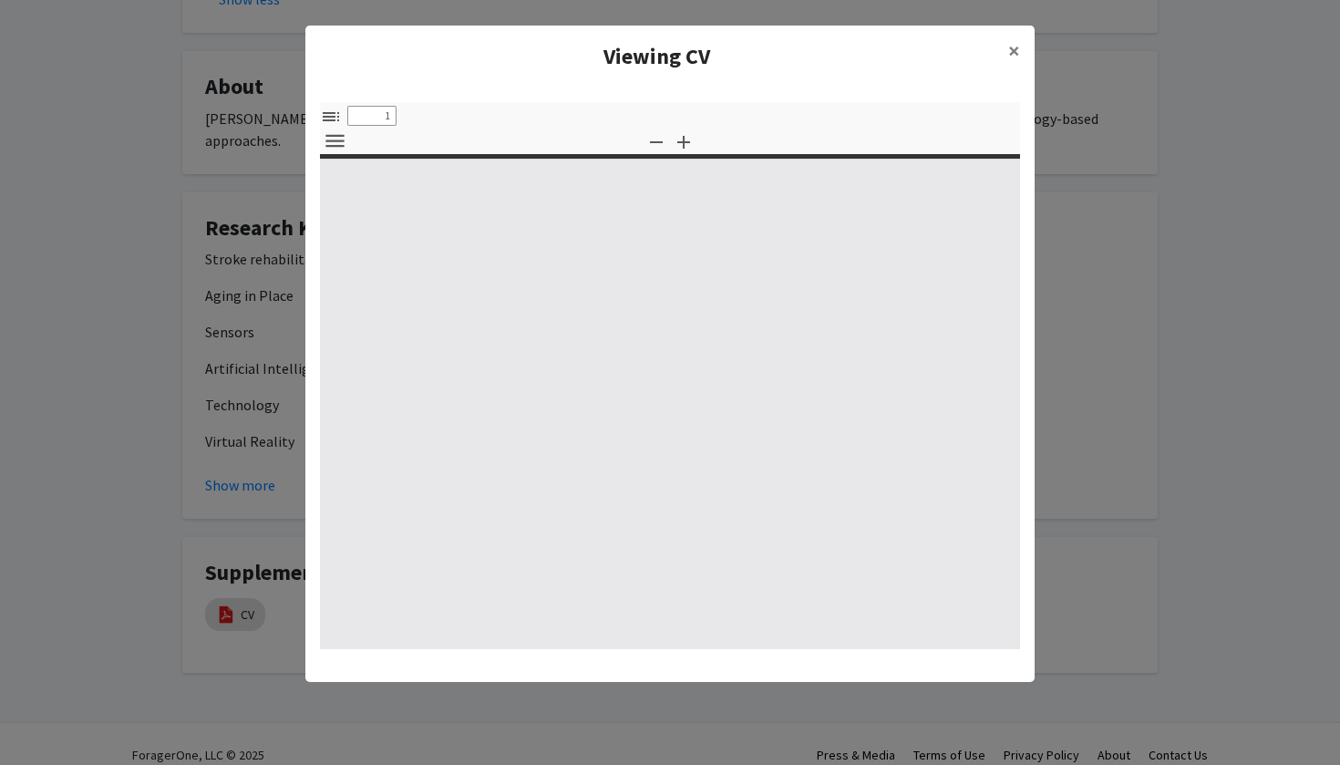
select select "custom"
type input "0"
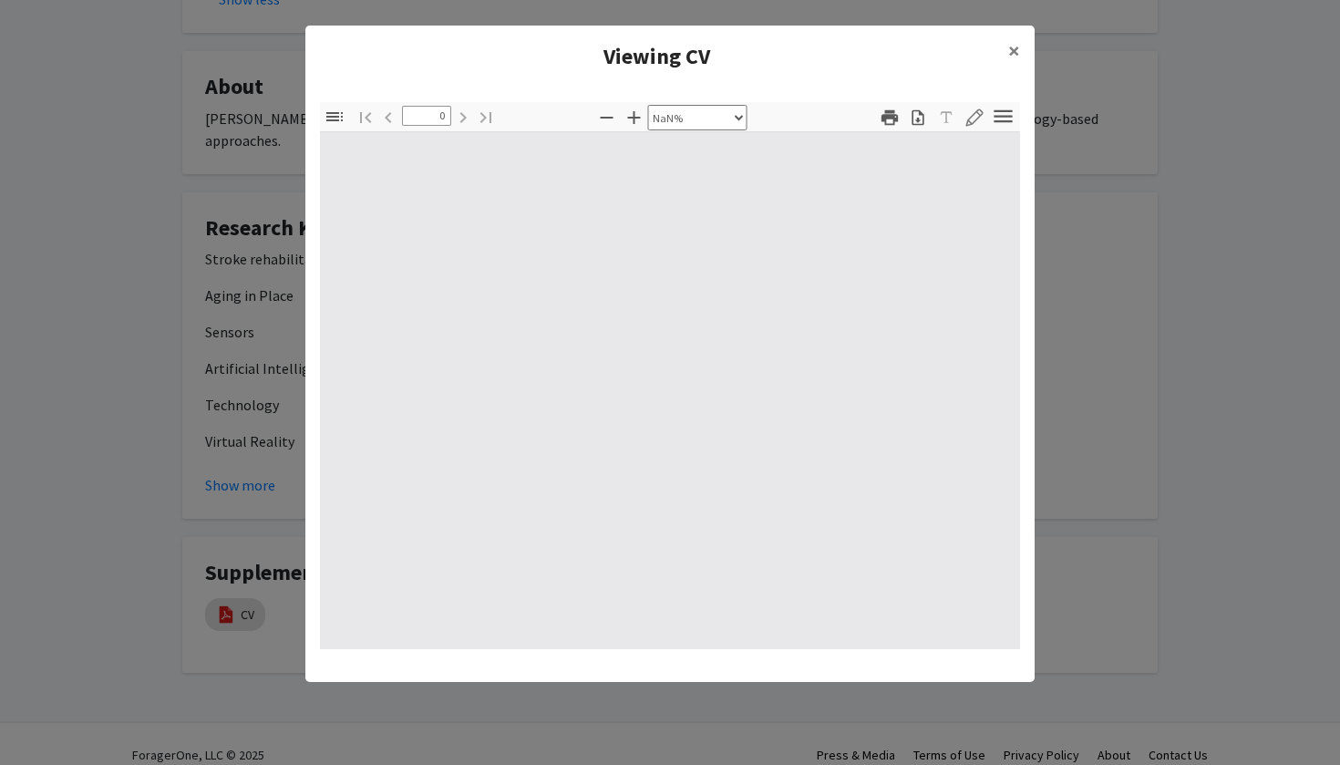
select select "auto"
type input "1"
select select "auto"
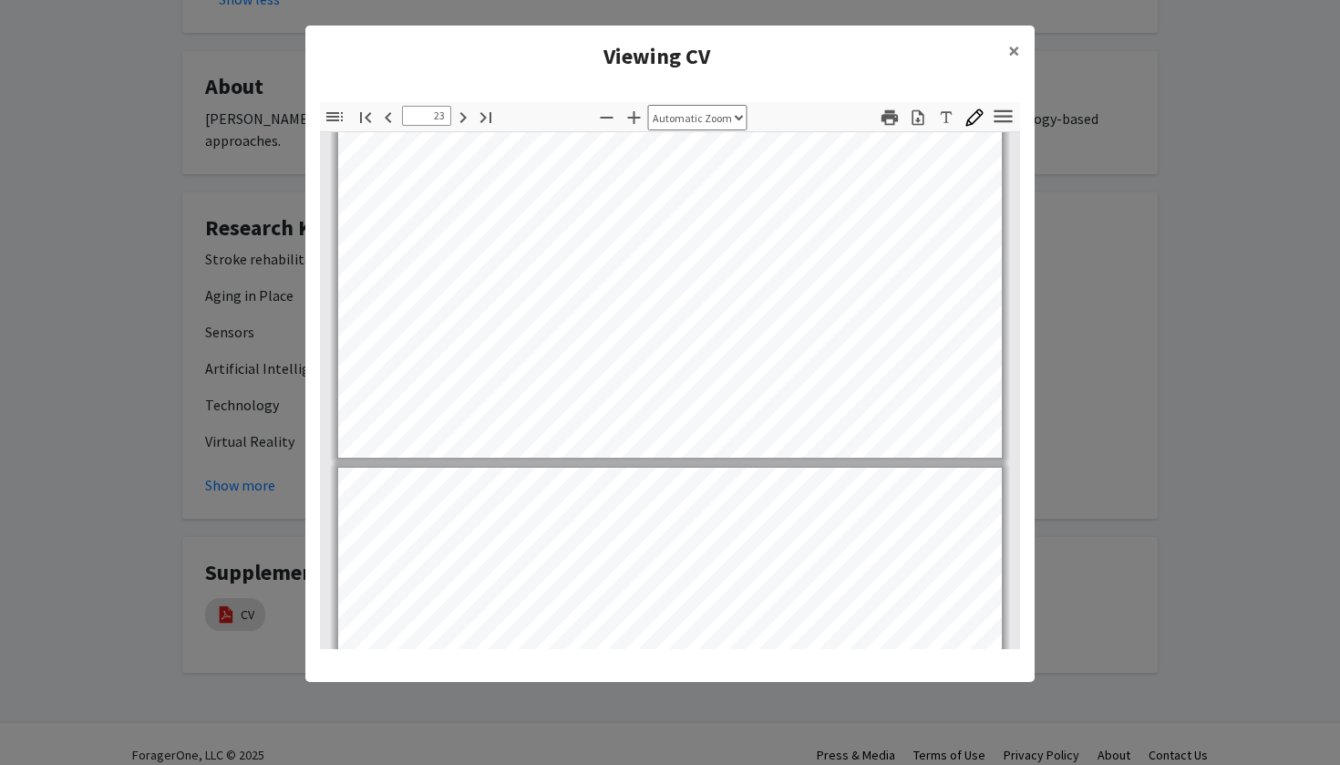
scroll to position [19672, 0]
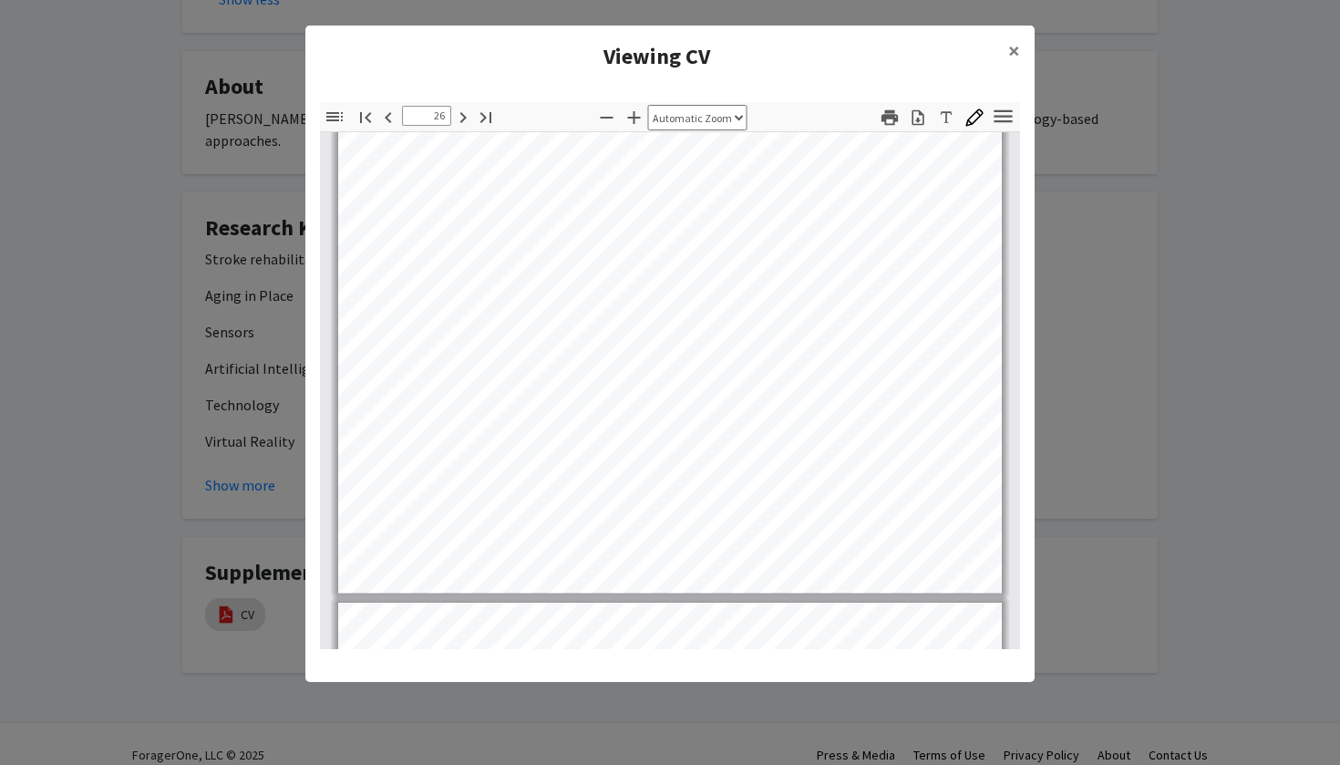
type input "27"
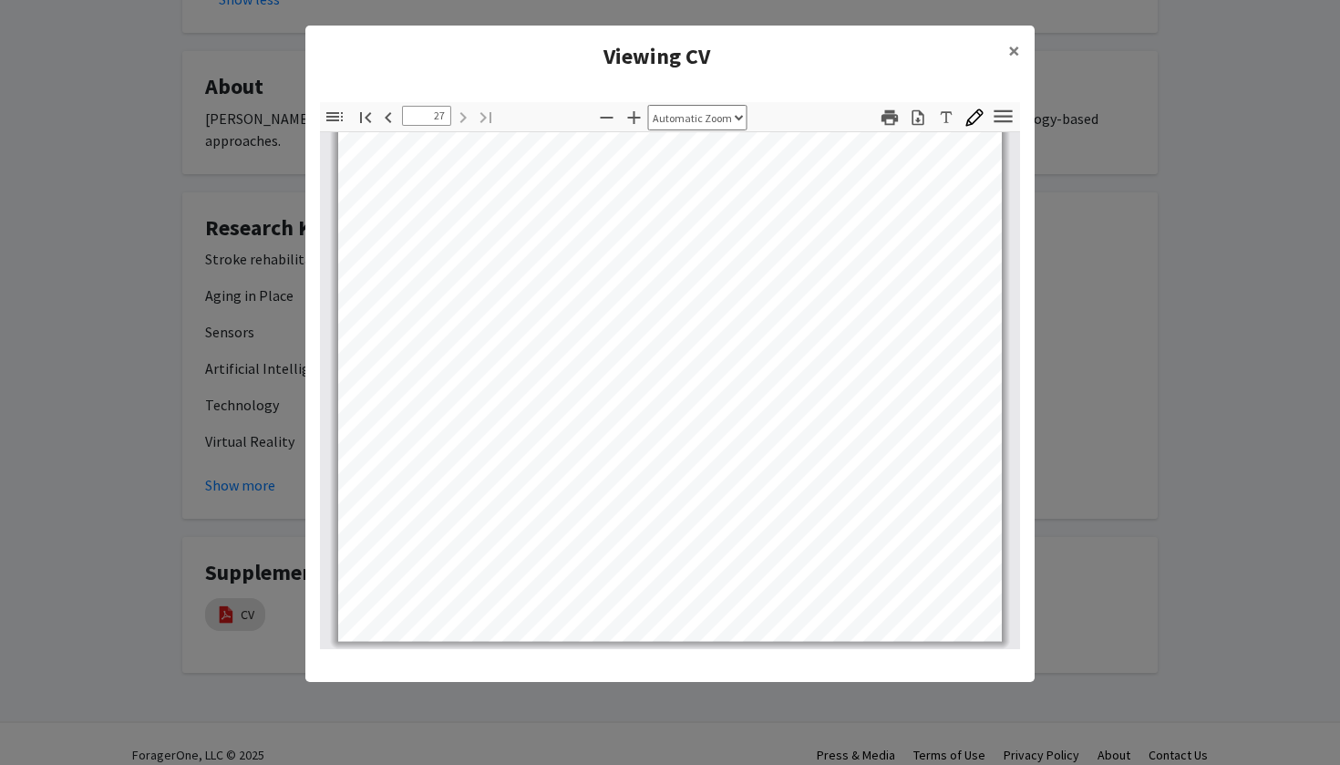
scroll to position [22956, 0]
click at [1010, 53] on span "×" at bounding box center [1014, 50] width 12 height 28
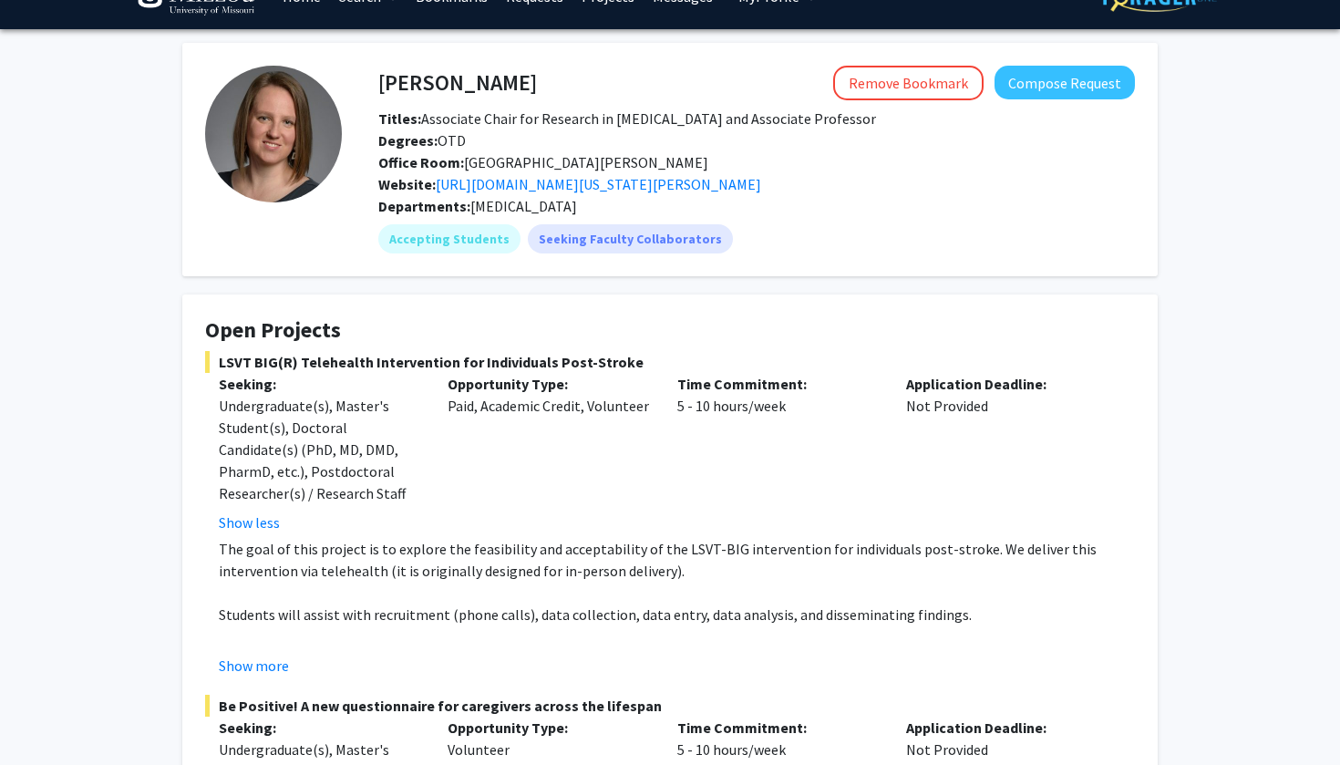
scroll to position [15, 0]
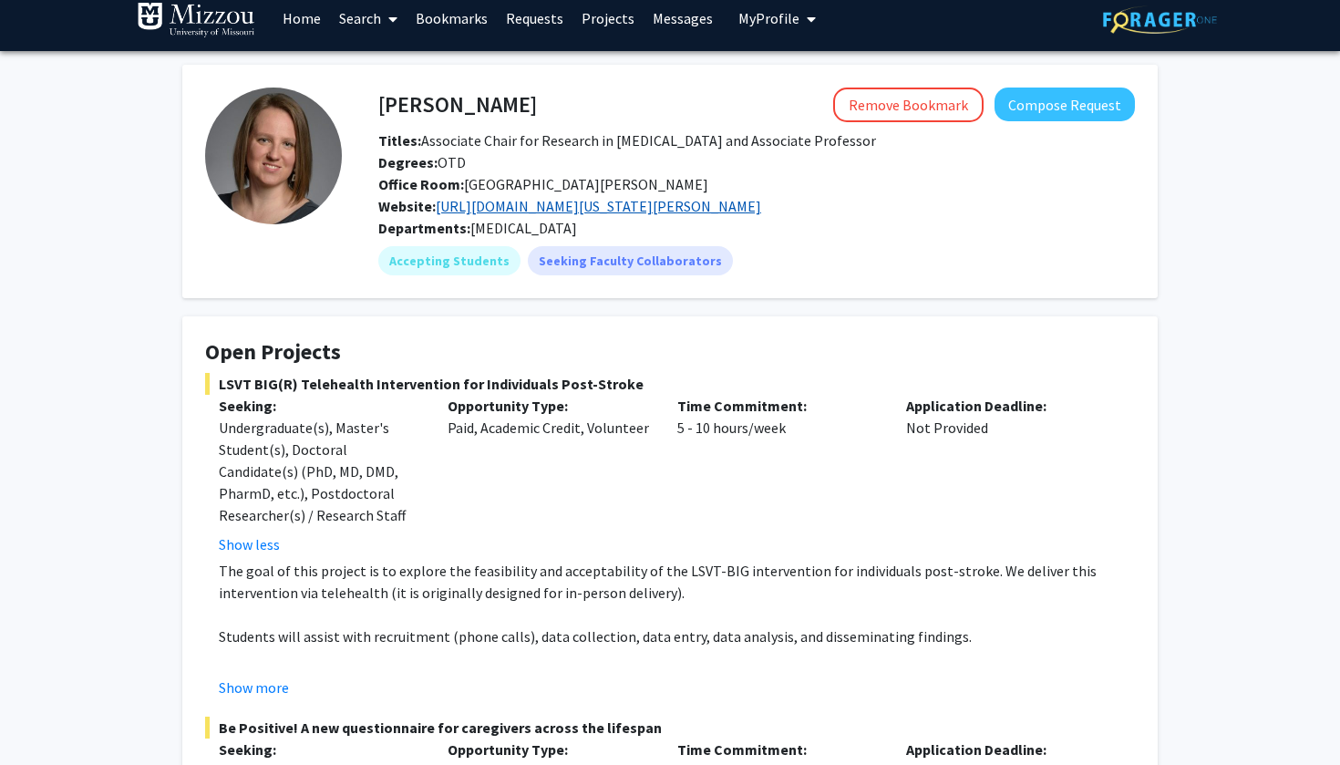
click at [640, 211] on link "https://healthsciences.missouri.edu/proffitt-vr-ar-lab/" at bounding box center [599, 206] width 326 height 18
